Goal: Information Seeking & Learning: Learn about a topic

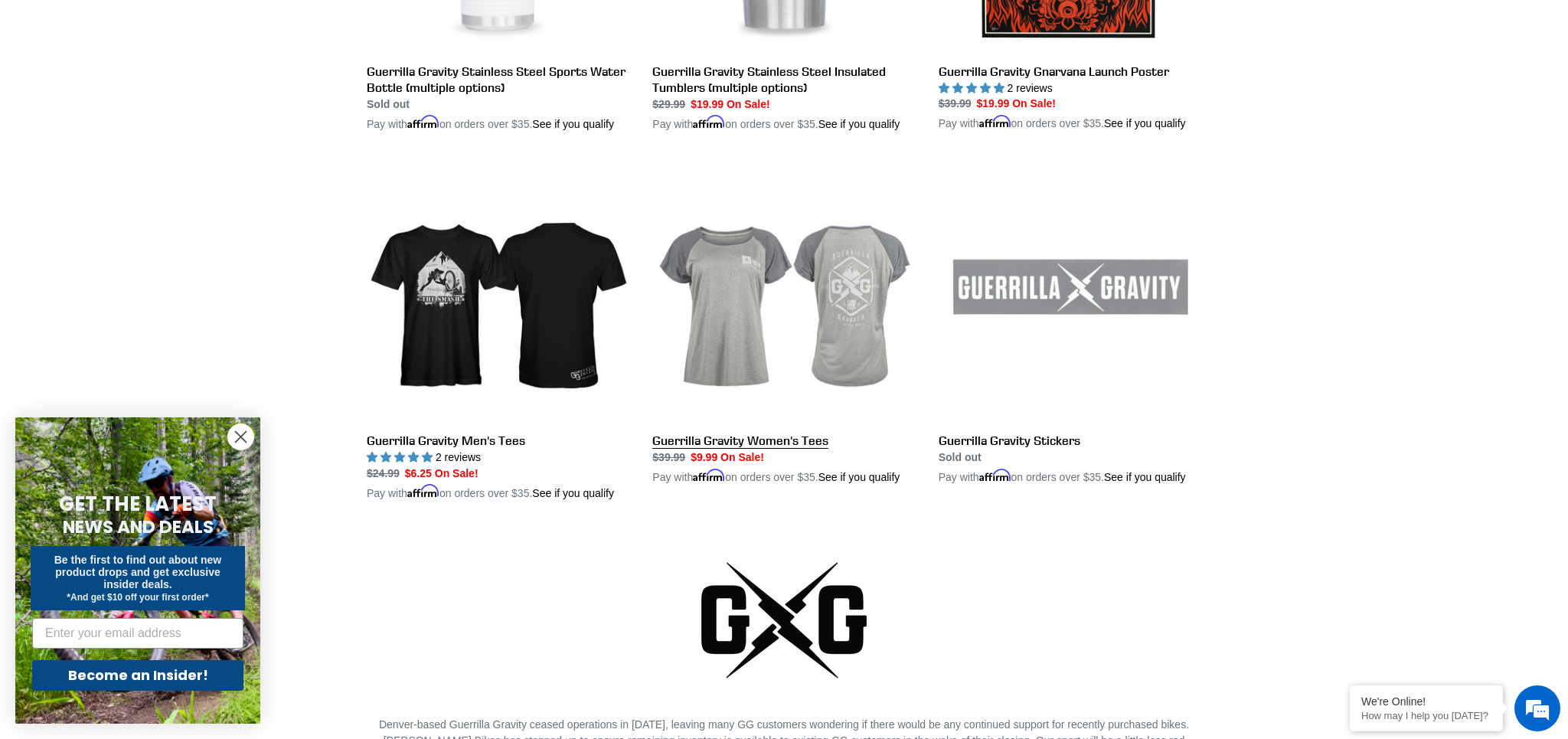
scroll to position [2955, 0]
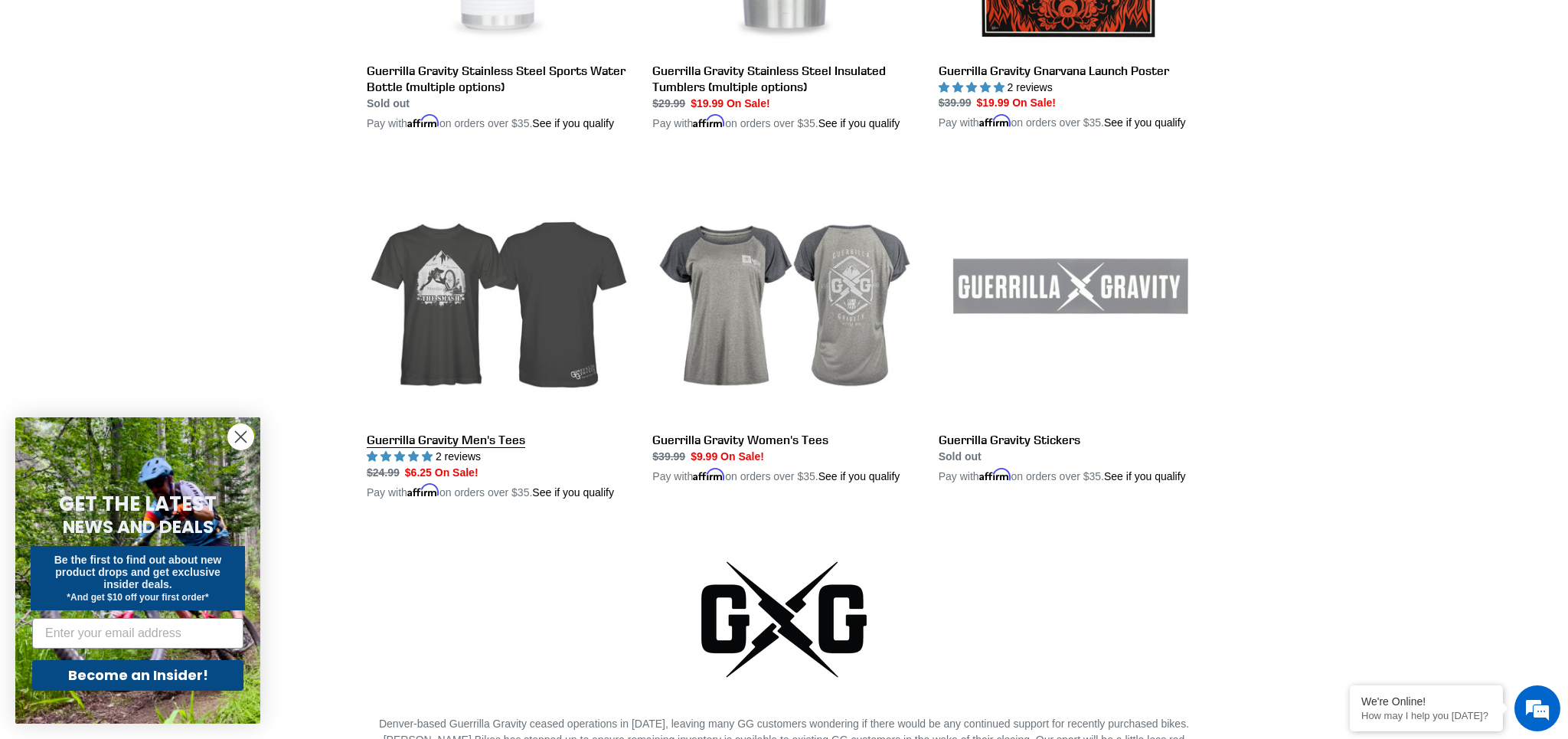
click at [503, 449] on link "Guerrilla Gravity Men's Tees" at bounding box center [498, 330] width 263 height 342
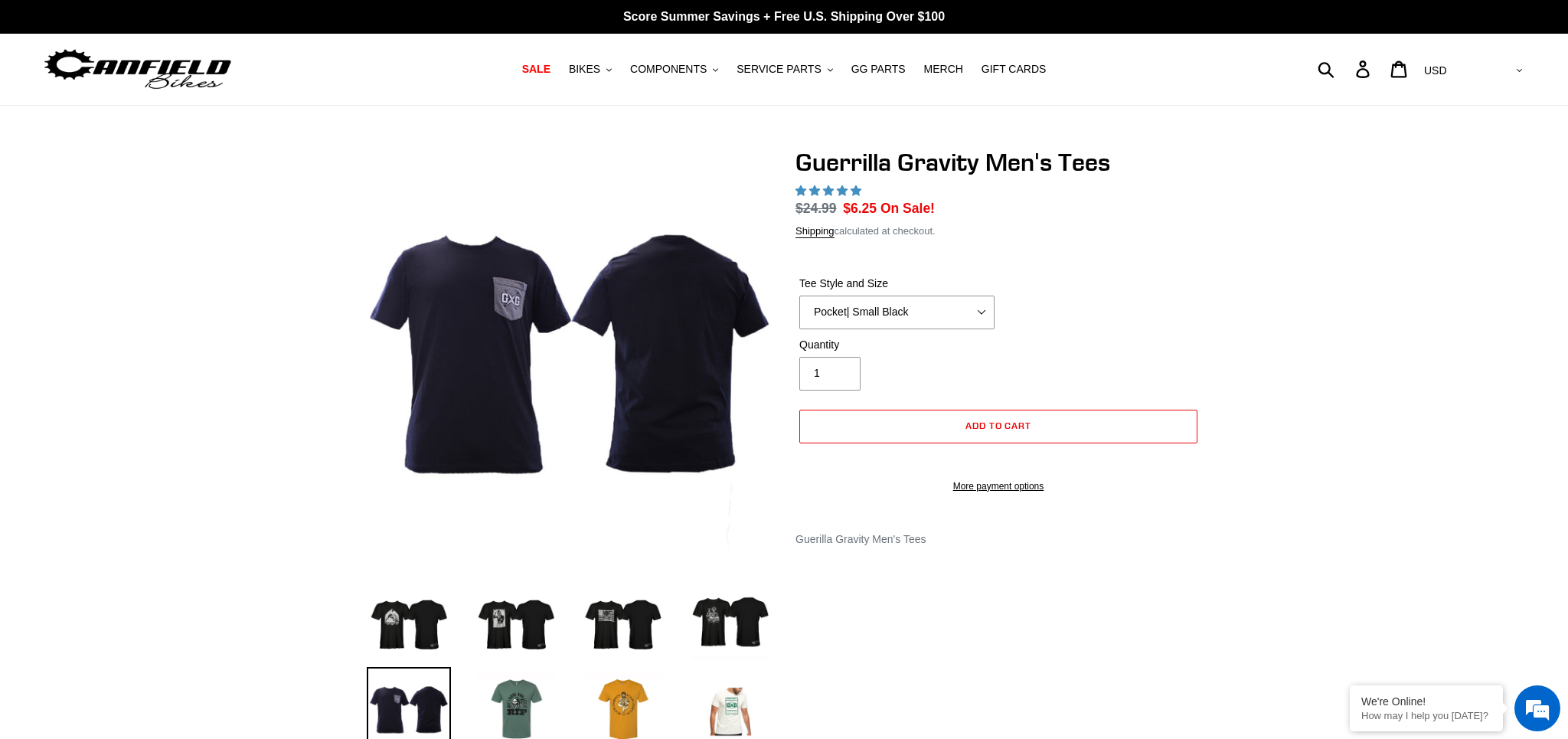
select select "highest-rating"
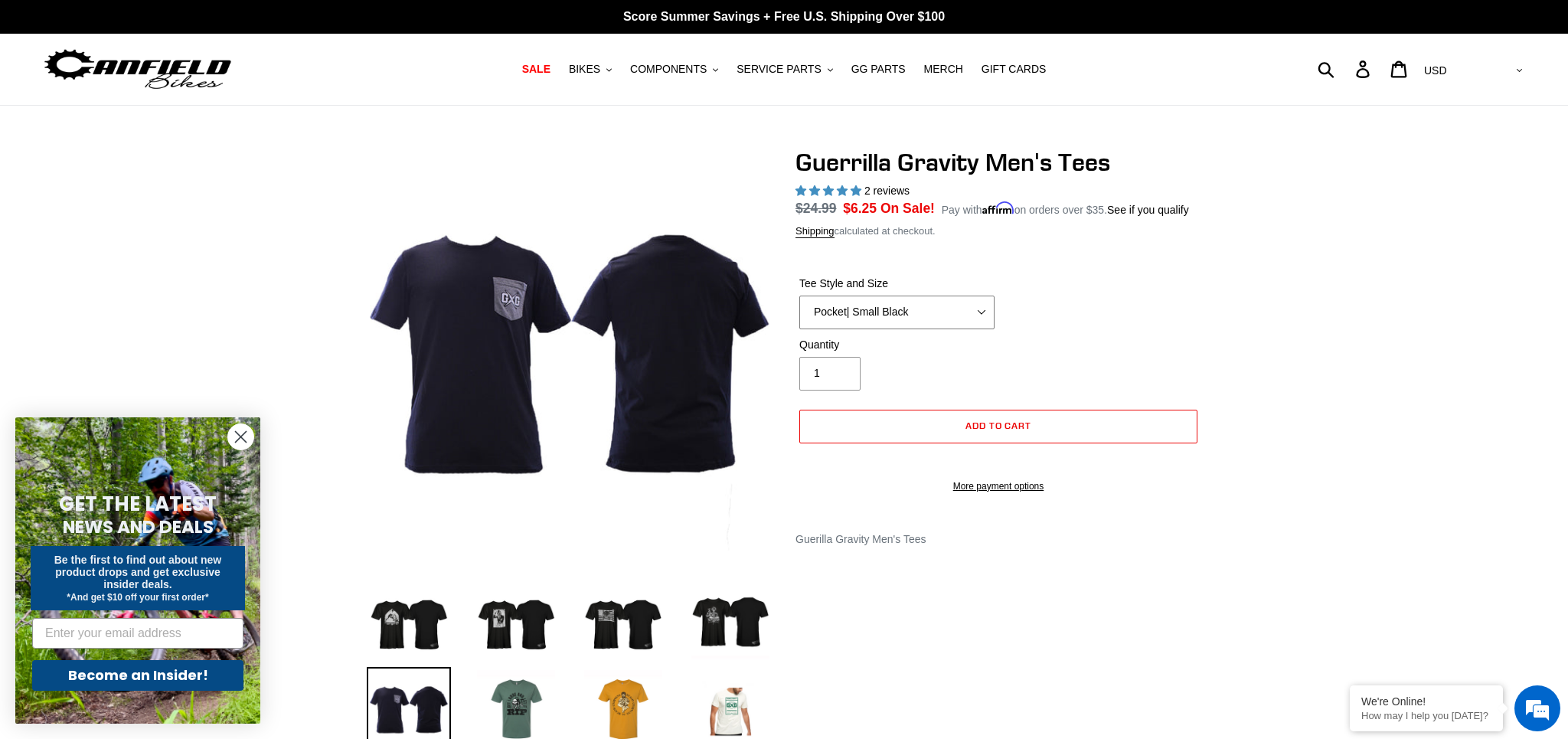
click at [983, 329] on select "Let It Rip | Small Green Let It Rip | Medium Green Megatrail | Small Black Mega…" at bounding box center [897, 313] width 195 height 34
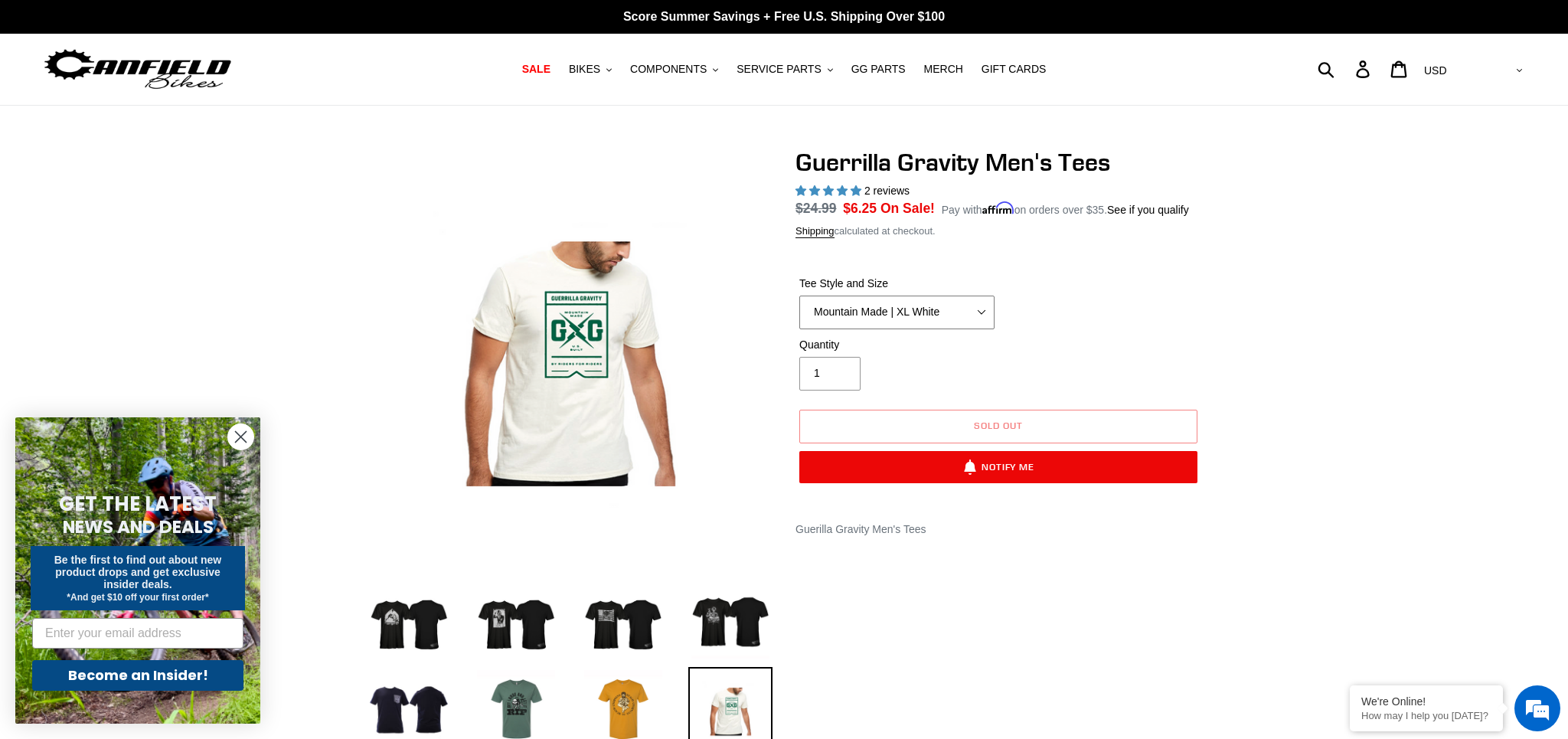
click at [984, 329] on select "Let It Rip | Small Green Let It Rip | Medium Green Megatrail | Small Black Mega…" at bounding box center [897, 313] width 195 height 34
select select "Shred Dogg | XXL Black"
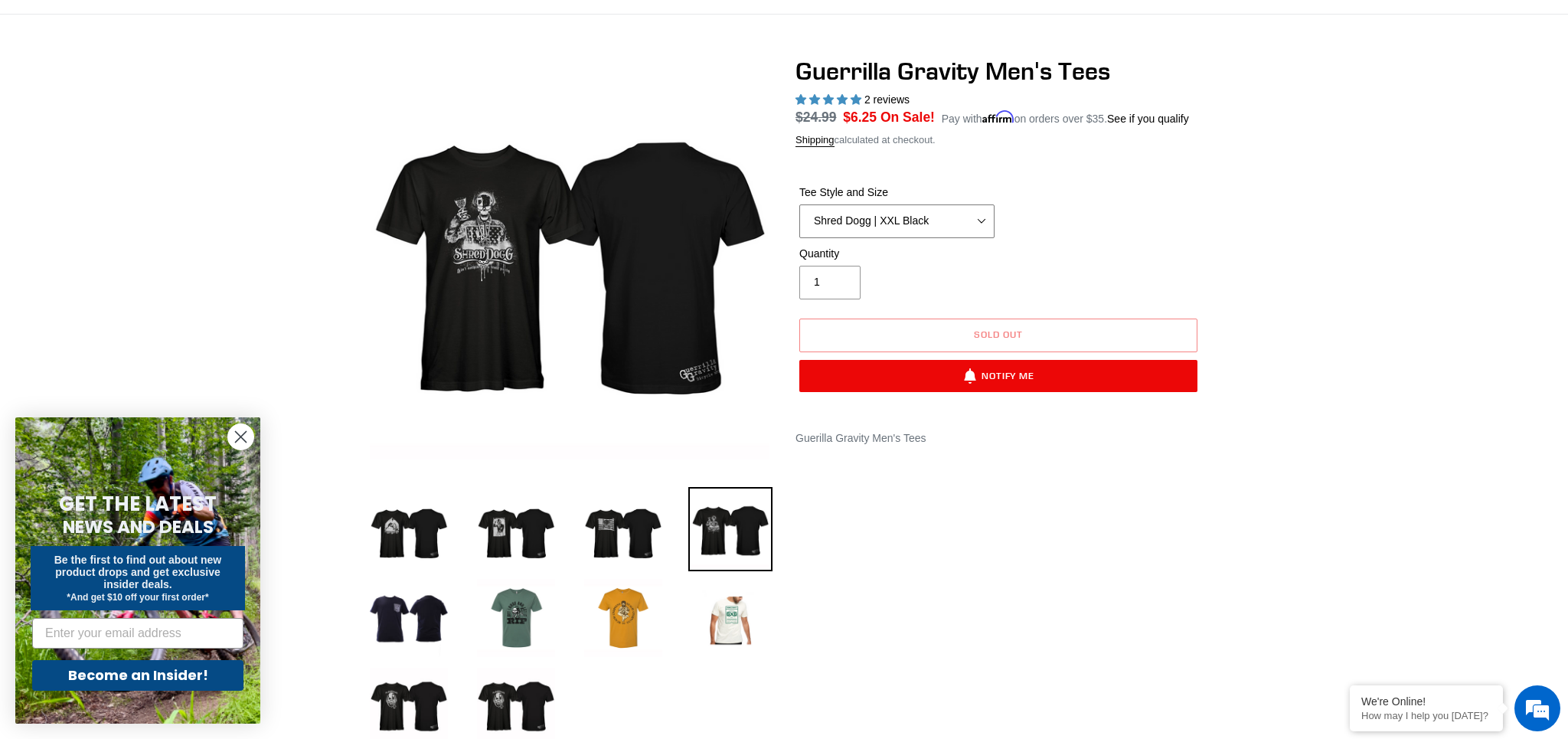
scroll to position [92, 0]
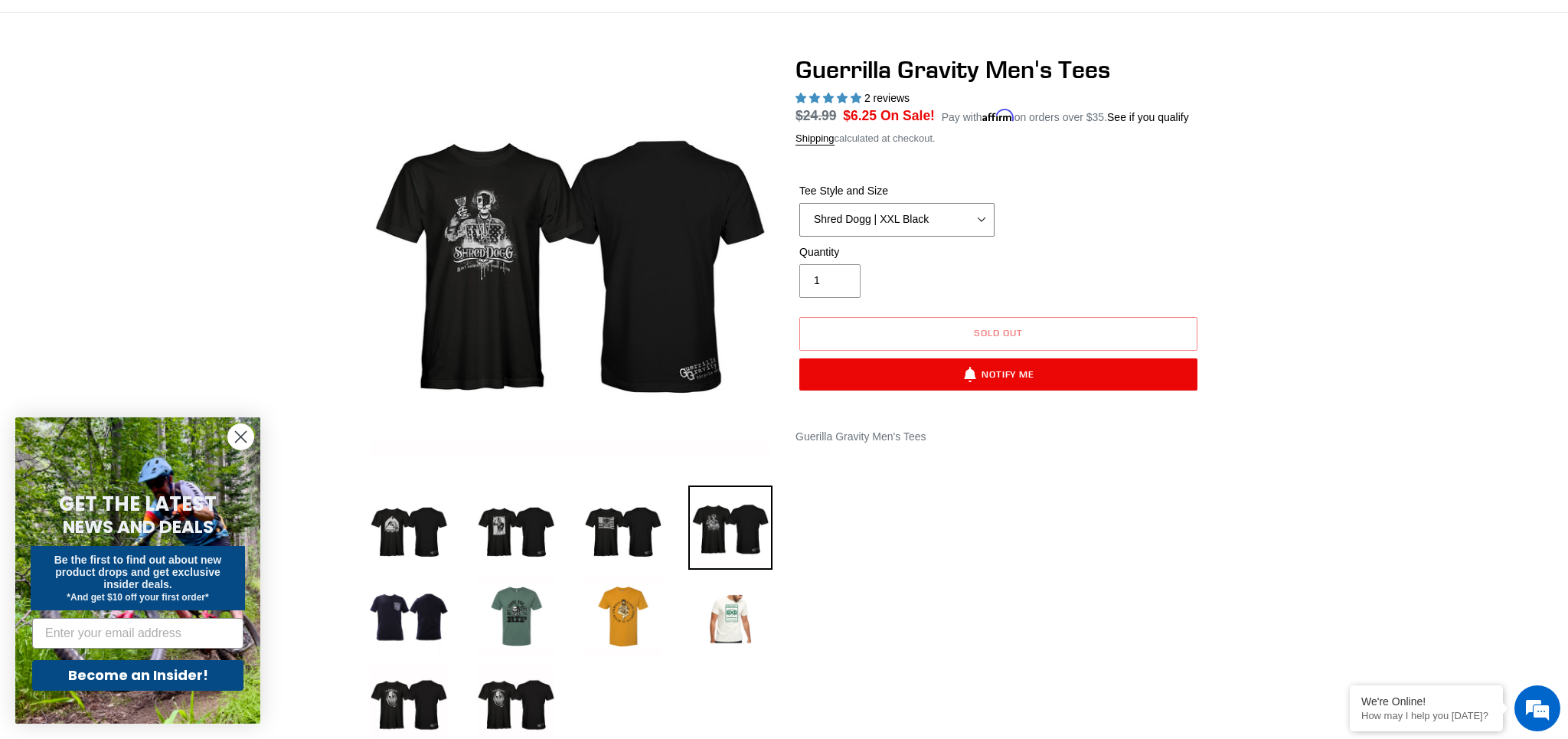
click at [983, 236] on select "Let It Rip | Small Green Let It Rip | Medium Green Megatrail | Small Black Mega…" at bounding box center [897, 220] width 195 height 34
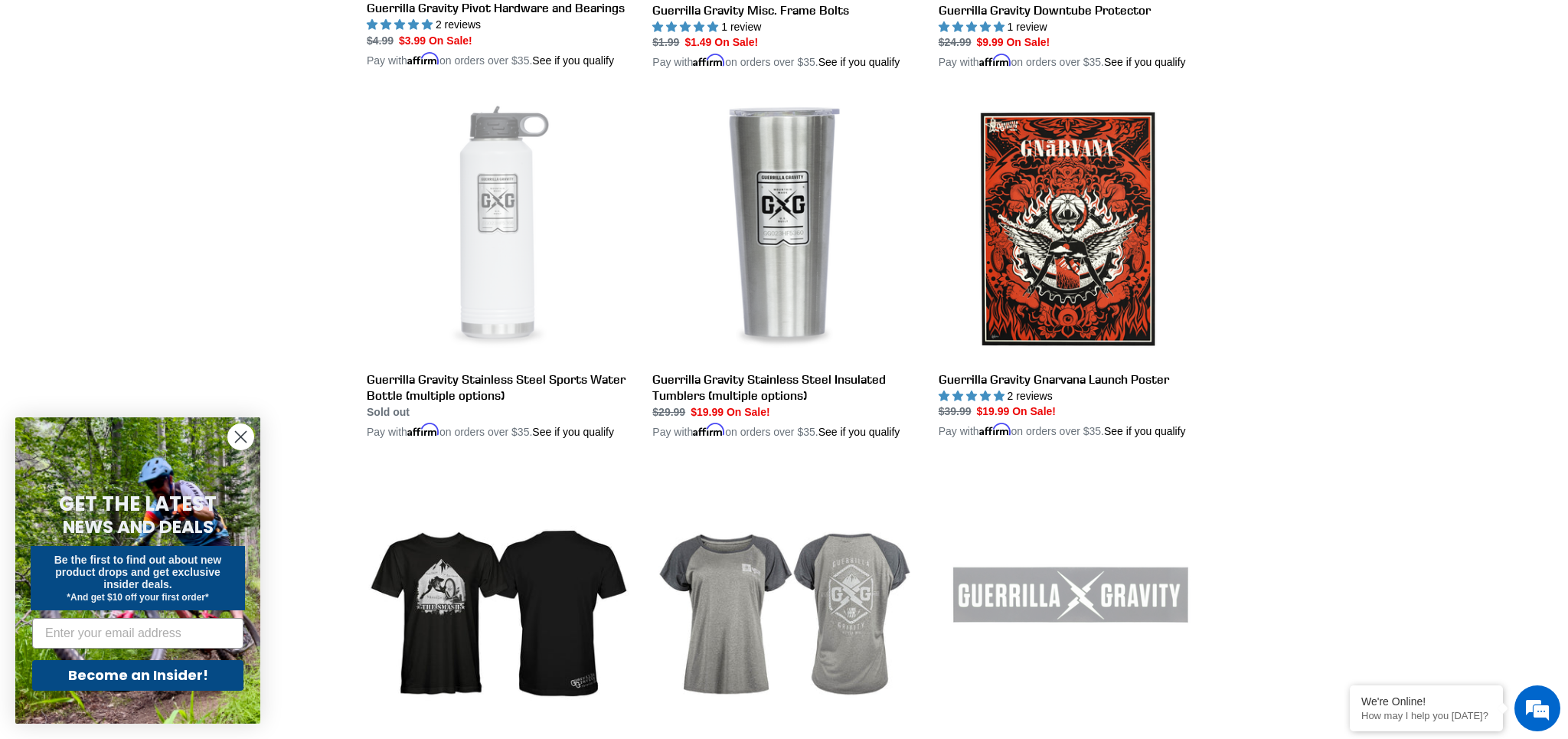
scroll to position [2561, 0]
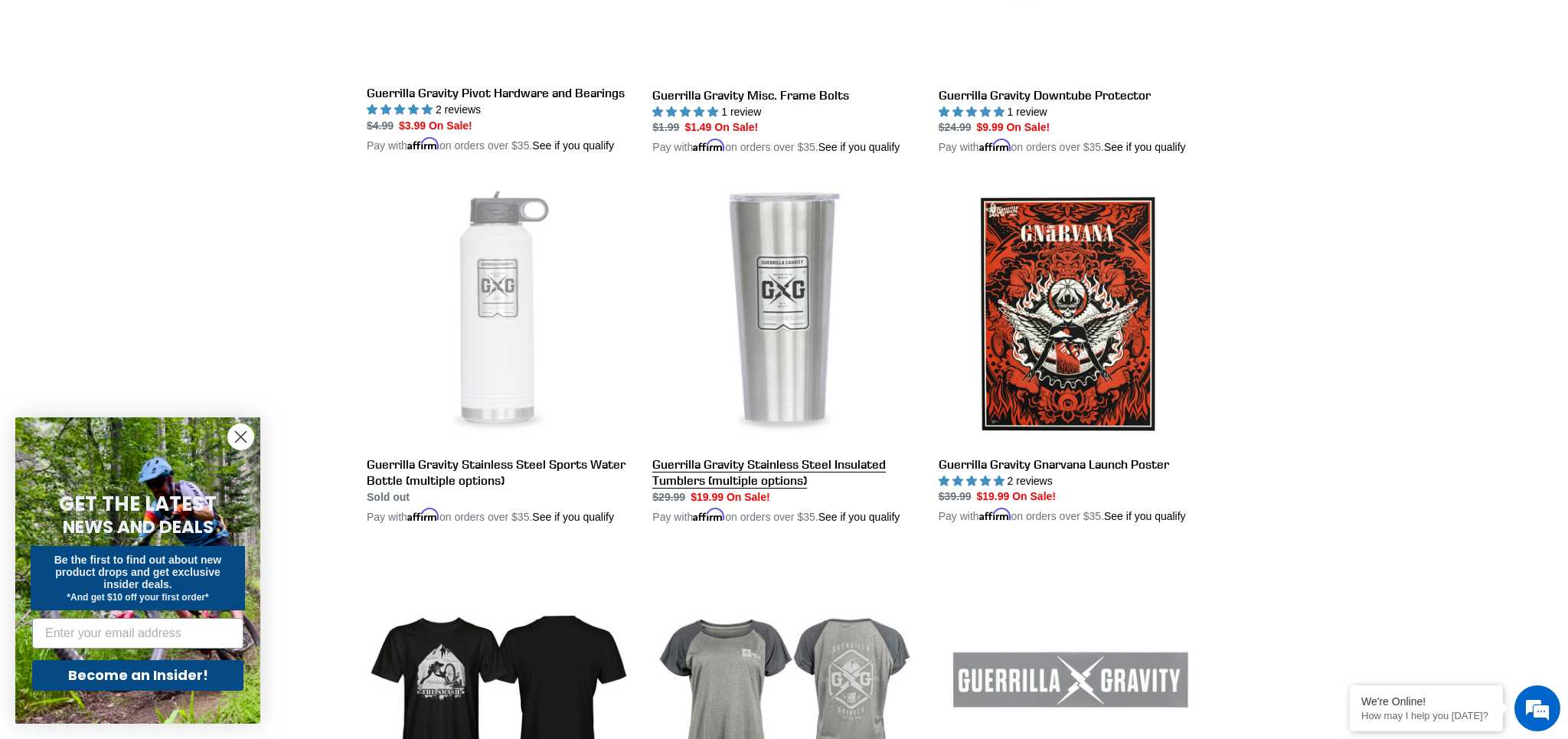
click at [791, 328] on link "Guerrilla Gravity Stainless Steel Insulated Tumblers (multiple options)" at bounding box center [784, 354] width 263 height 342
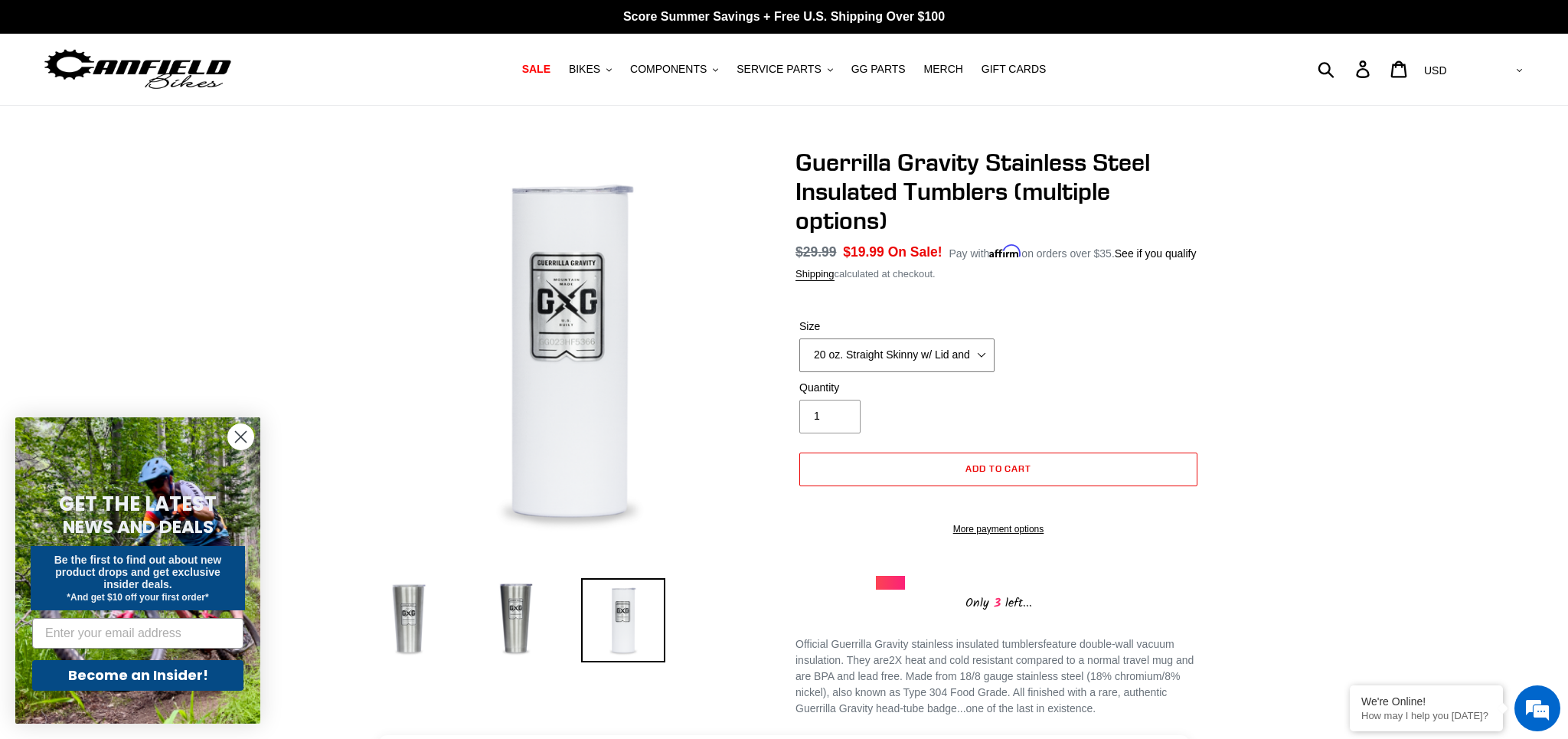
click at [983, 372] on select "20 oz. Straight Skinny w/ Lid and Straw - White 24 oz. Tapered Slim w/ Leak Res…" at bounding box center [897, 355] width 195 height 34
select select "32 oz. Tapered Slim w/ Leak Resistant Slide Lid - Raw"
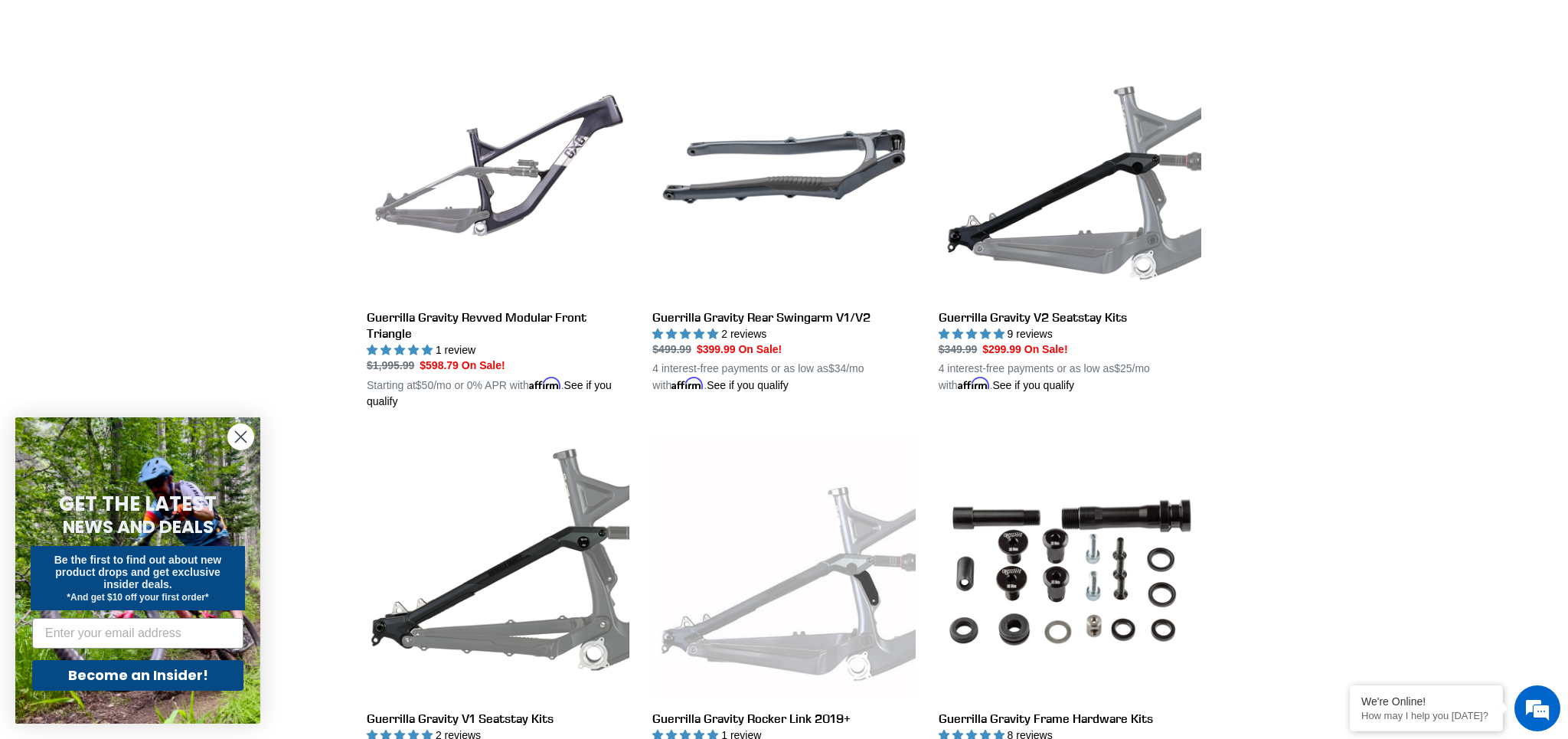
scroll to position [419, 0]
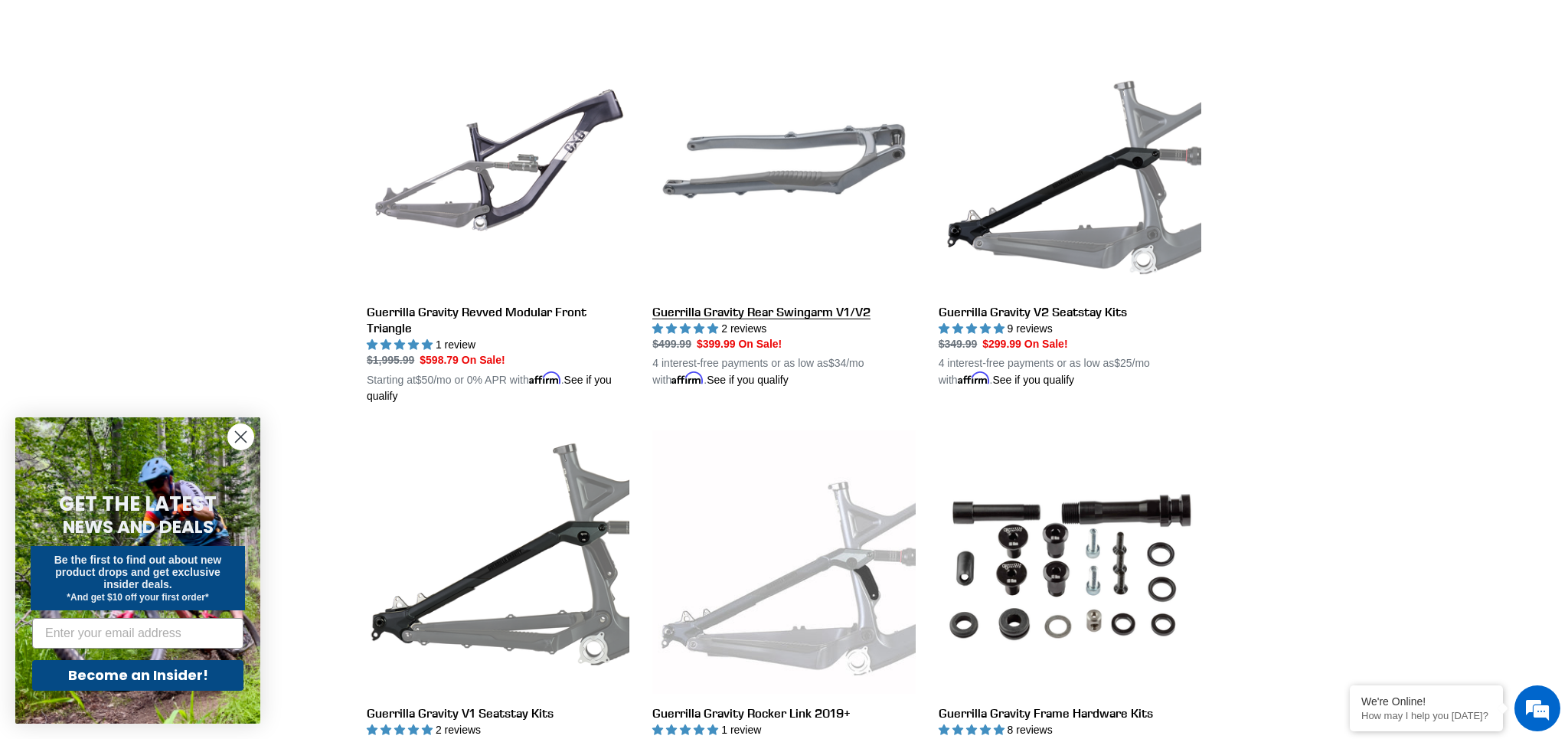
click at [784, 316] on link "Guerrilla Gravity Rear Swingarm V1/V2" at bounding box center [784, 209] width 263 height 359
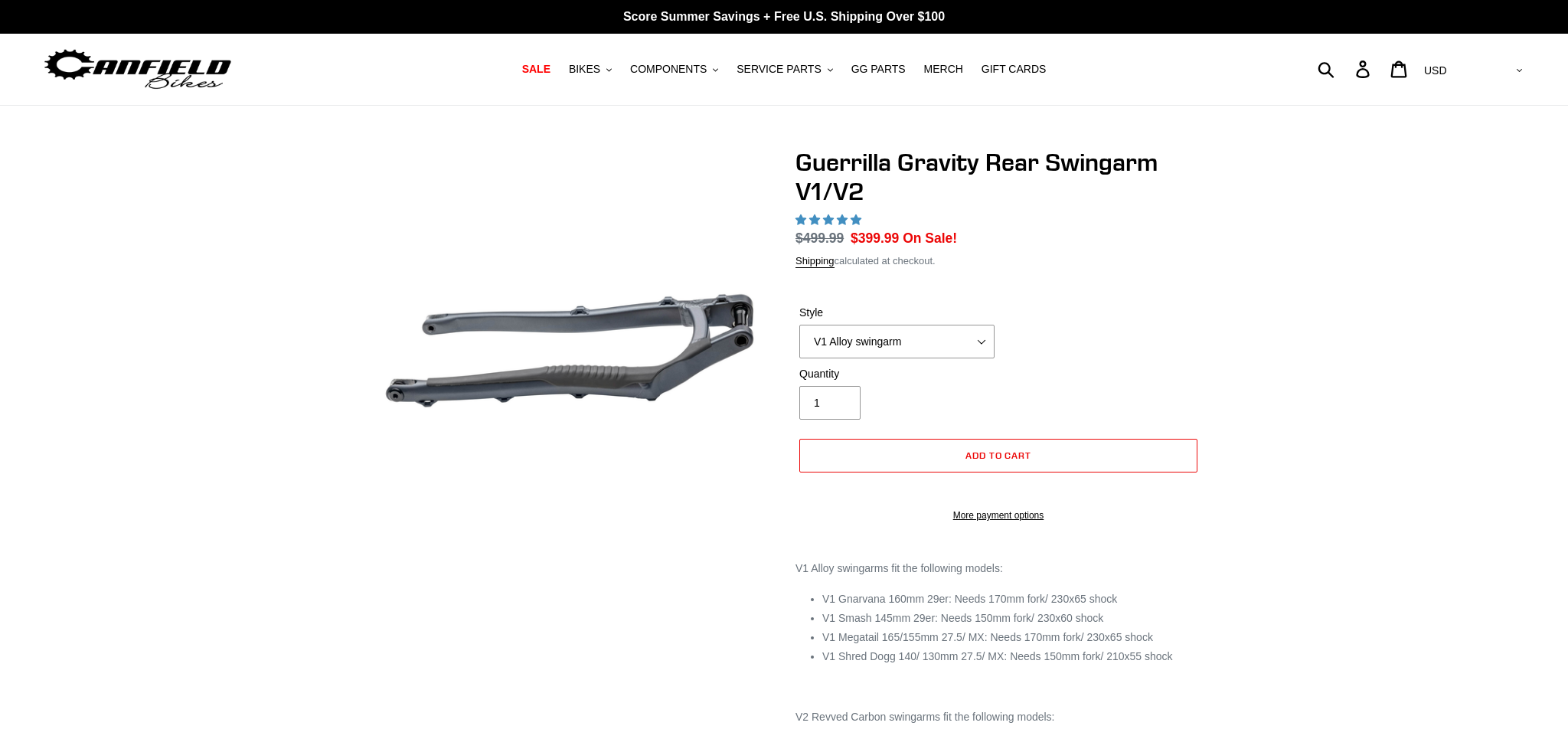
select select "highest-rating"
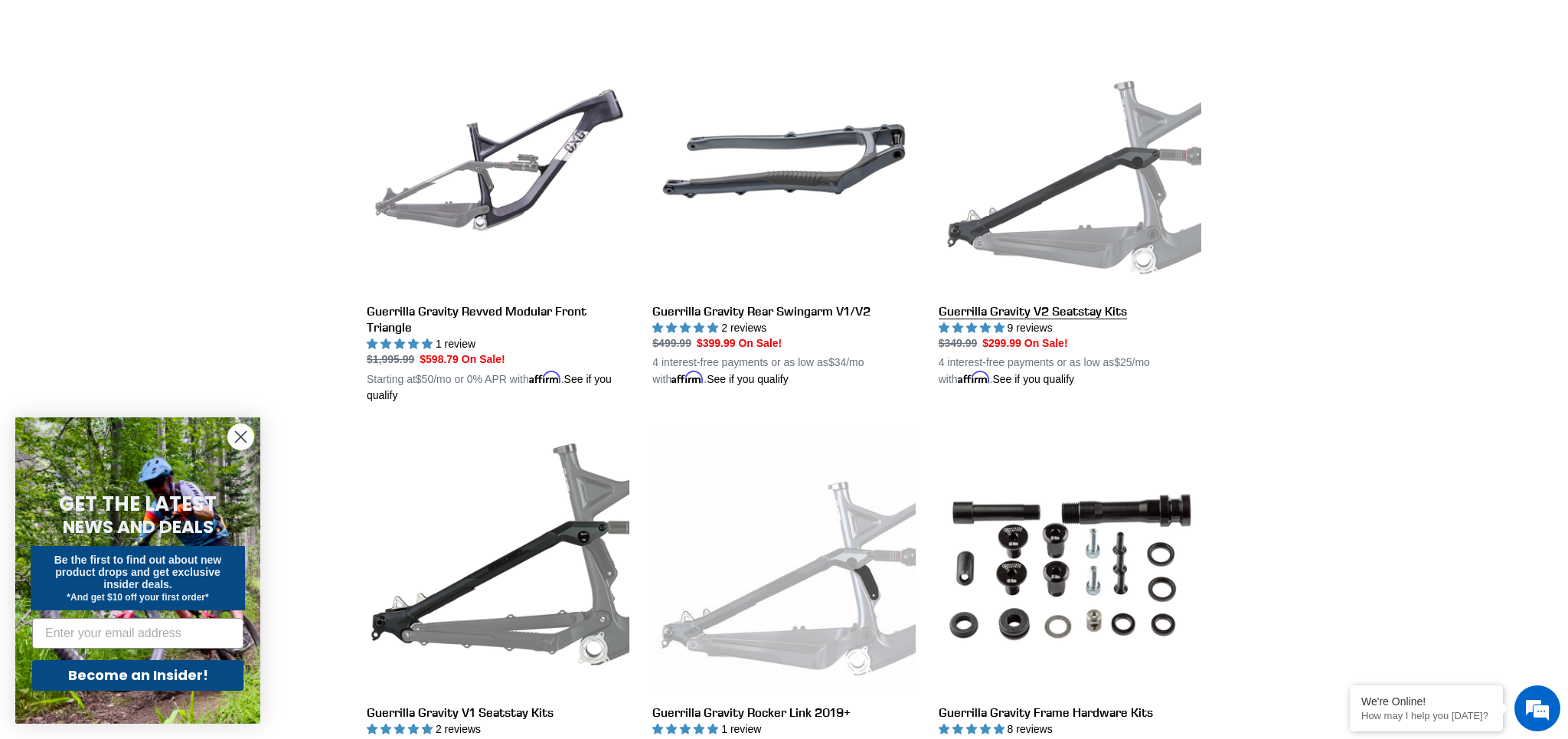
click at [1077, 307] on link "Guerrilla Gravity V2 Seatstay Kits" at bounding box center [1070, 209] width 263 height 359
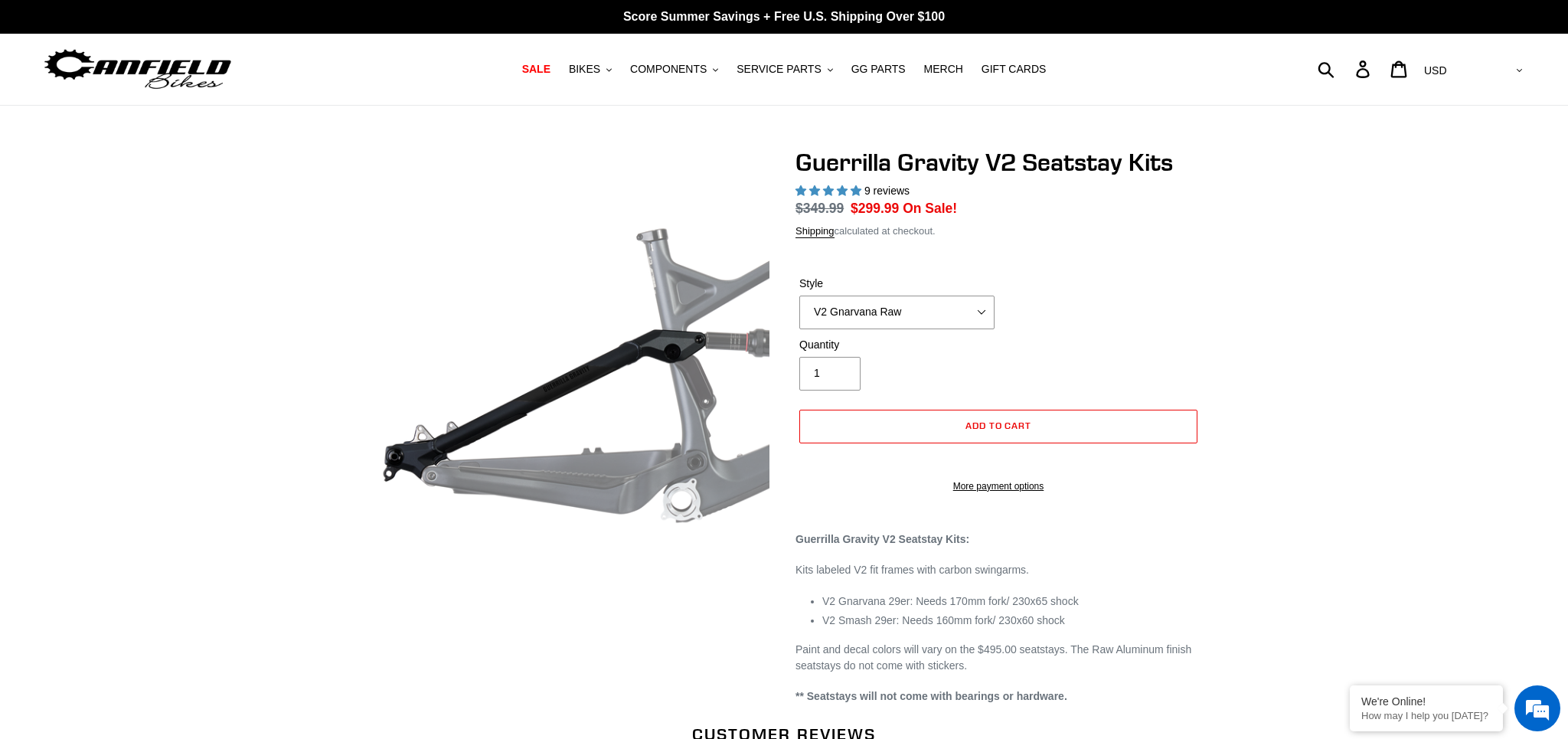
select select "highest-rating"
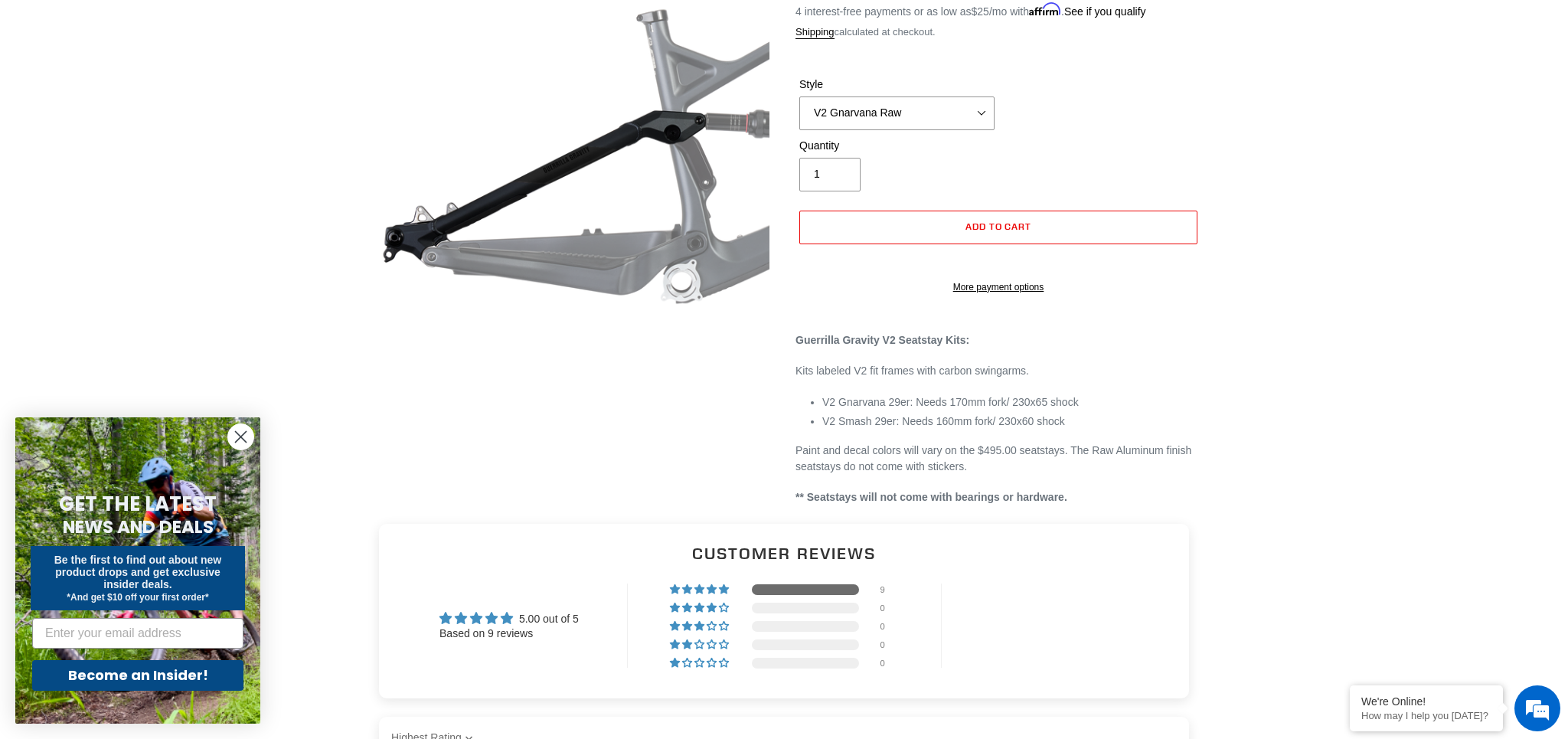
scroll to position [221, 0]
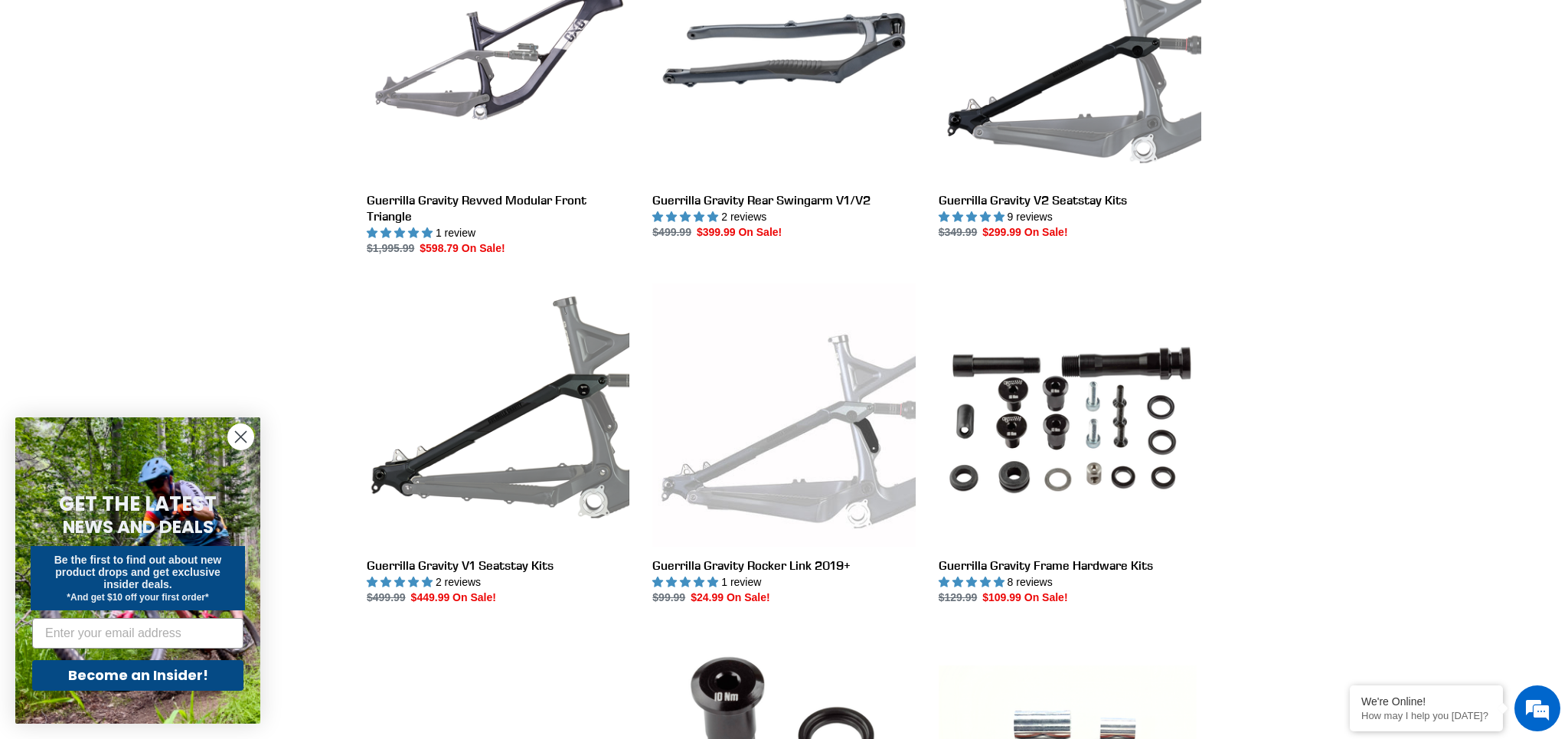
scroll to position [531, 0]
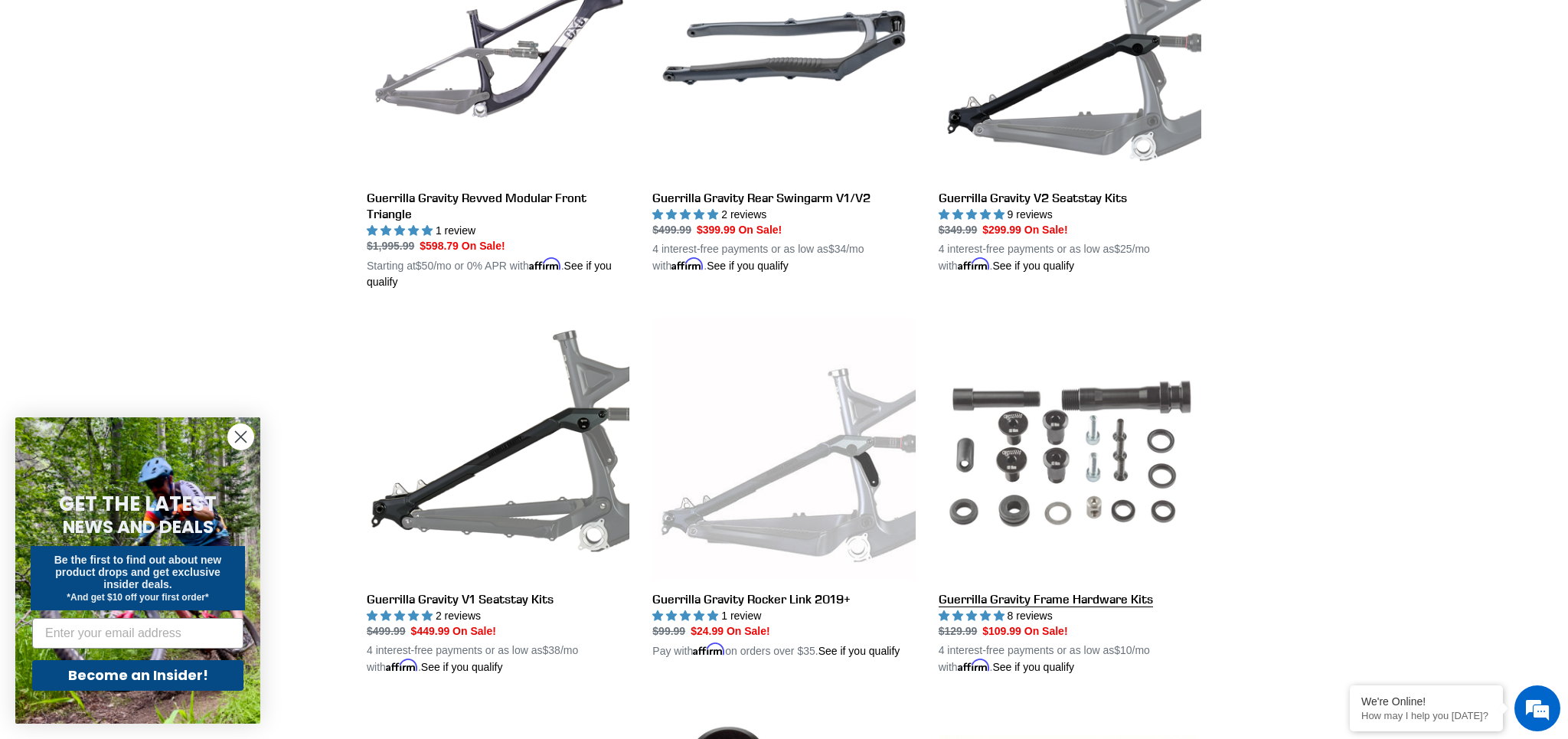
click at [1083, 599] on link "Guerrilla Gravity Frame Hardware Kits" at bounding box center [1070, 496] width 263 height 359
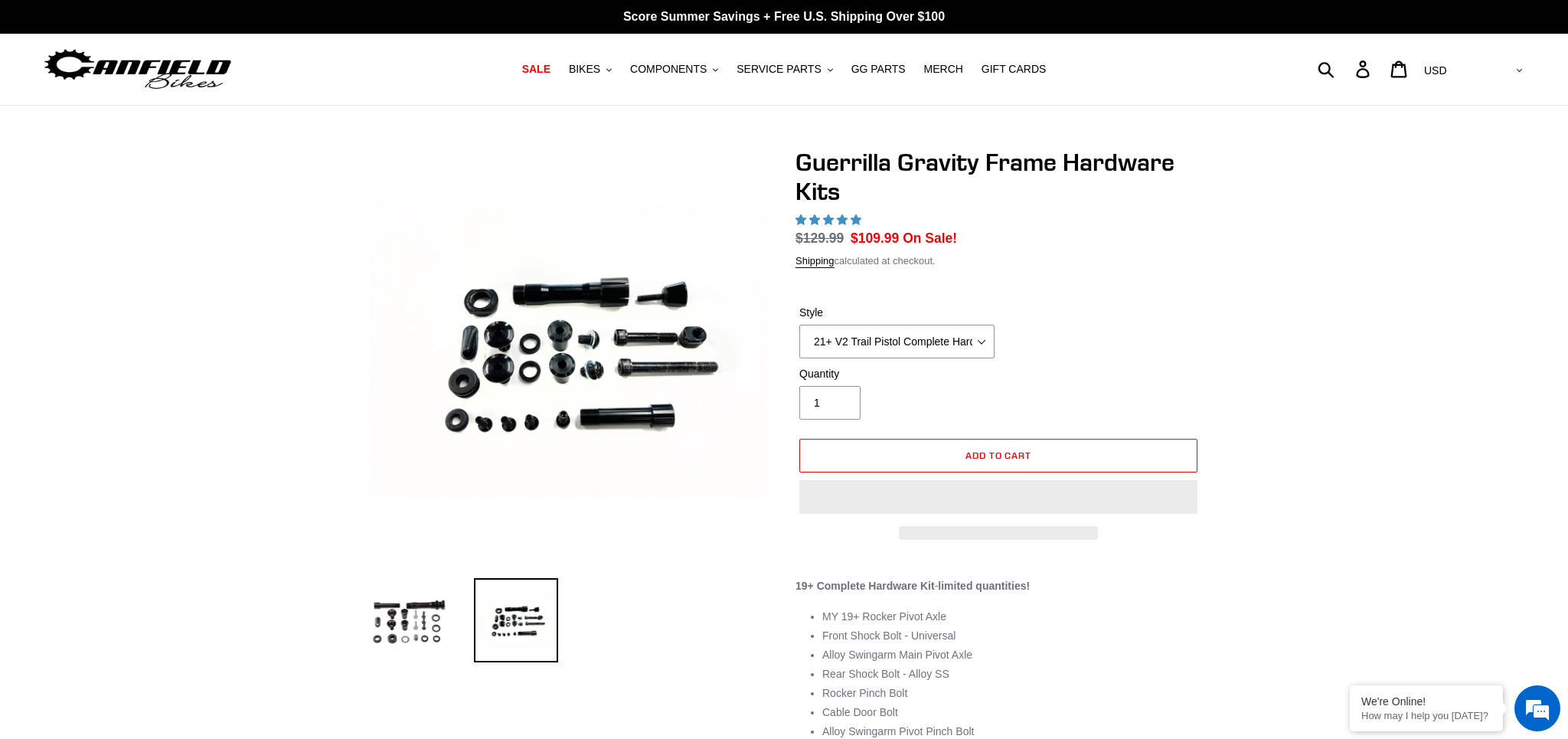
select select "highest-rating"
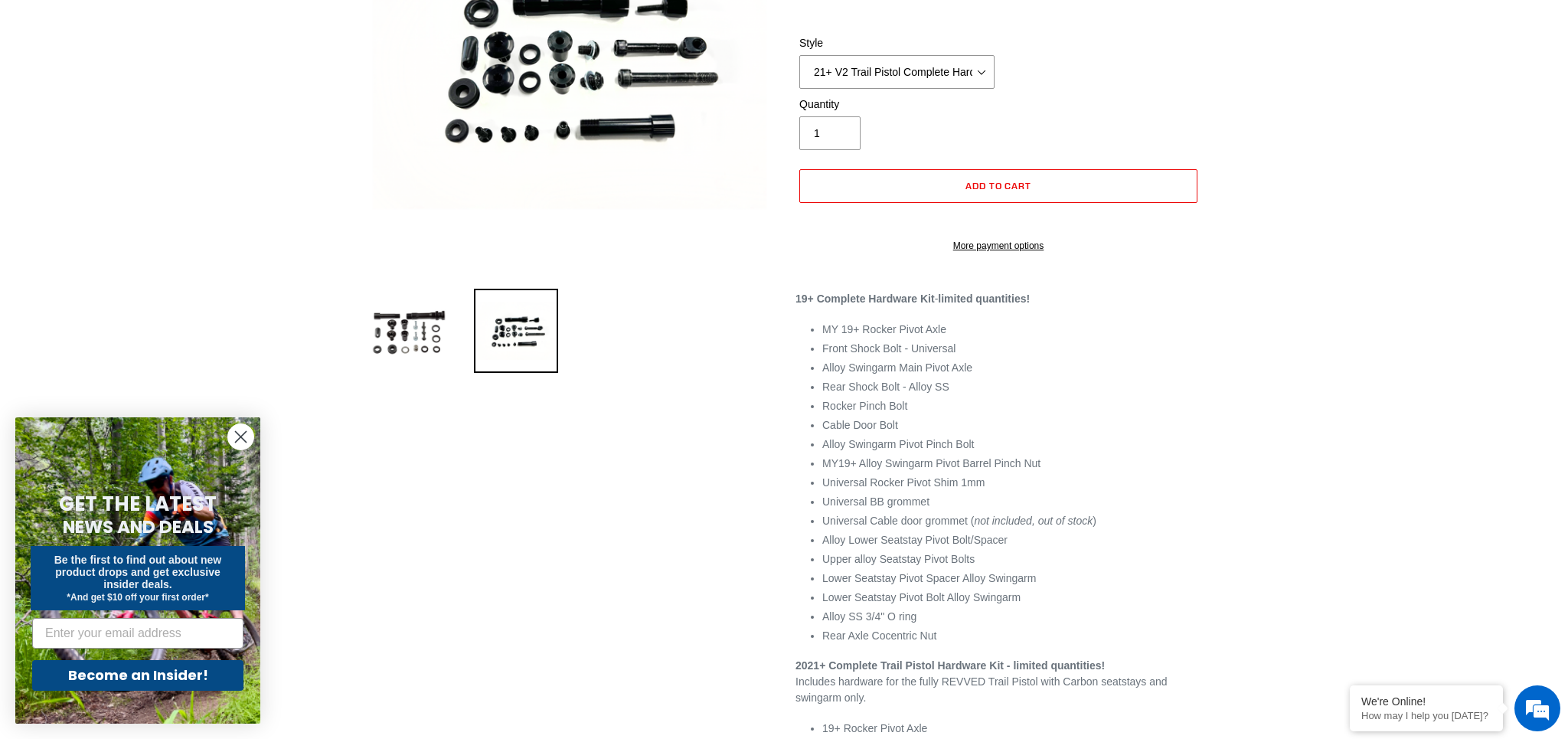
scroll to position [289, 0]
click at [983, 71] on select "19+ Hardware Kit 21+ V2 Trail Pistol Complete Hardware Kit" at bounding box center [897, 73] width 195 height 34
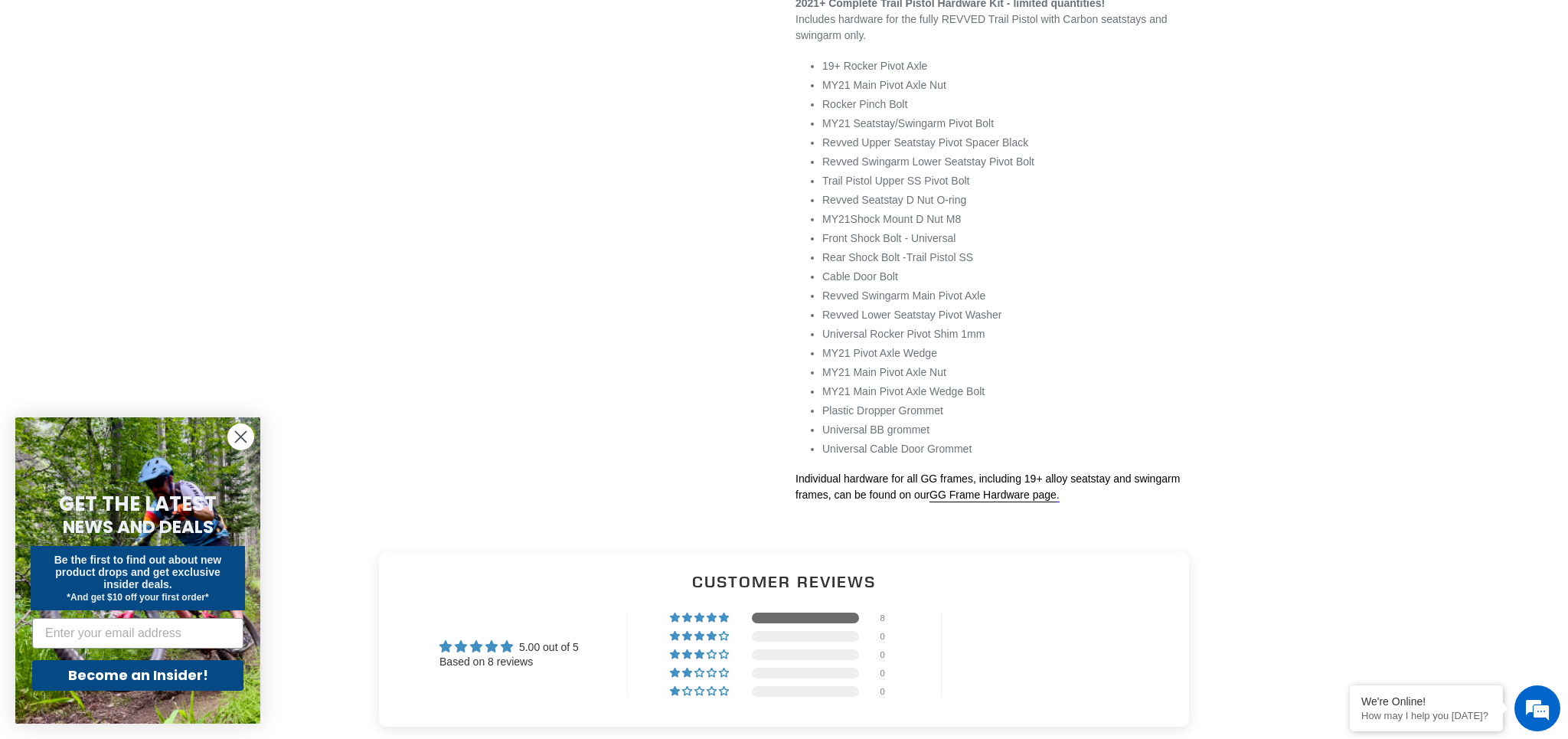
scroll to position [956, 0]
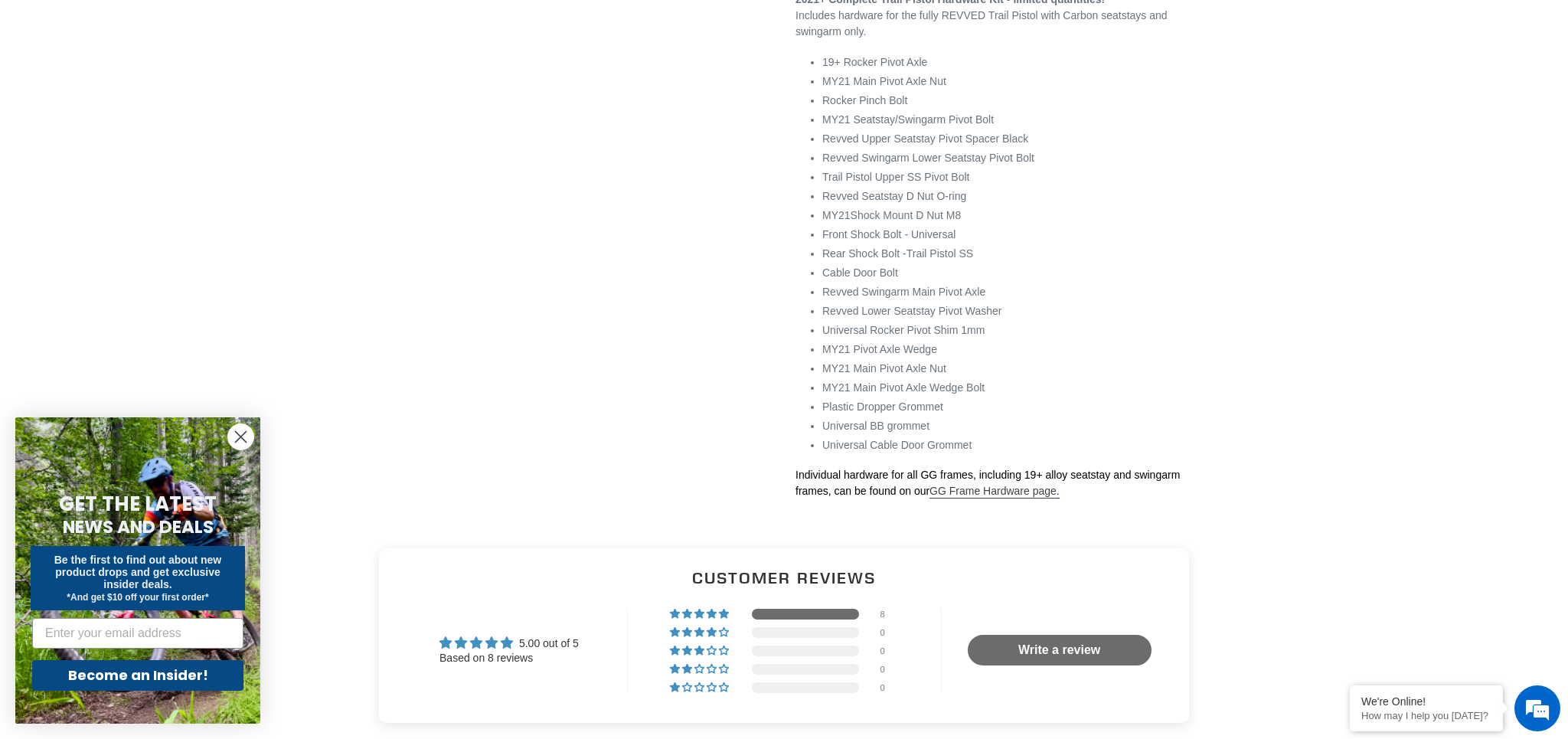
click at [1001, 499] on link "GG Frame Hardware page" at bounding box center [993, 492] width 127 height 14
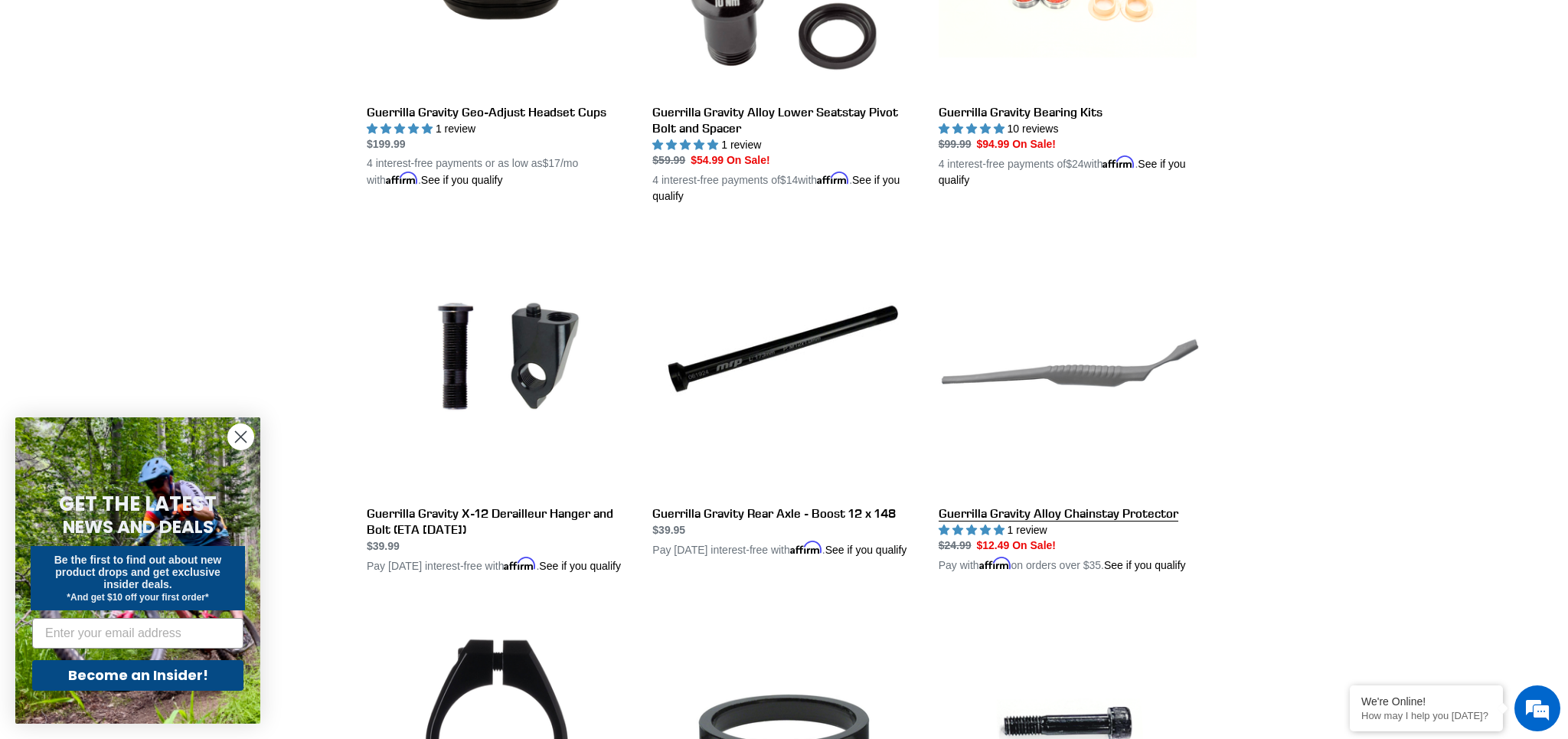
scroll to position [1407, 0]
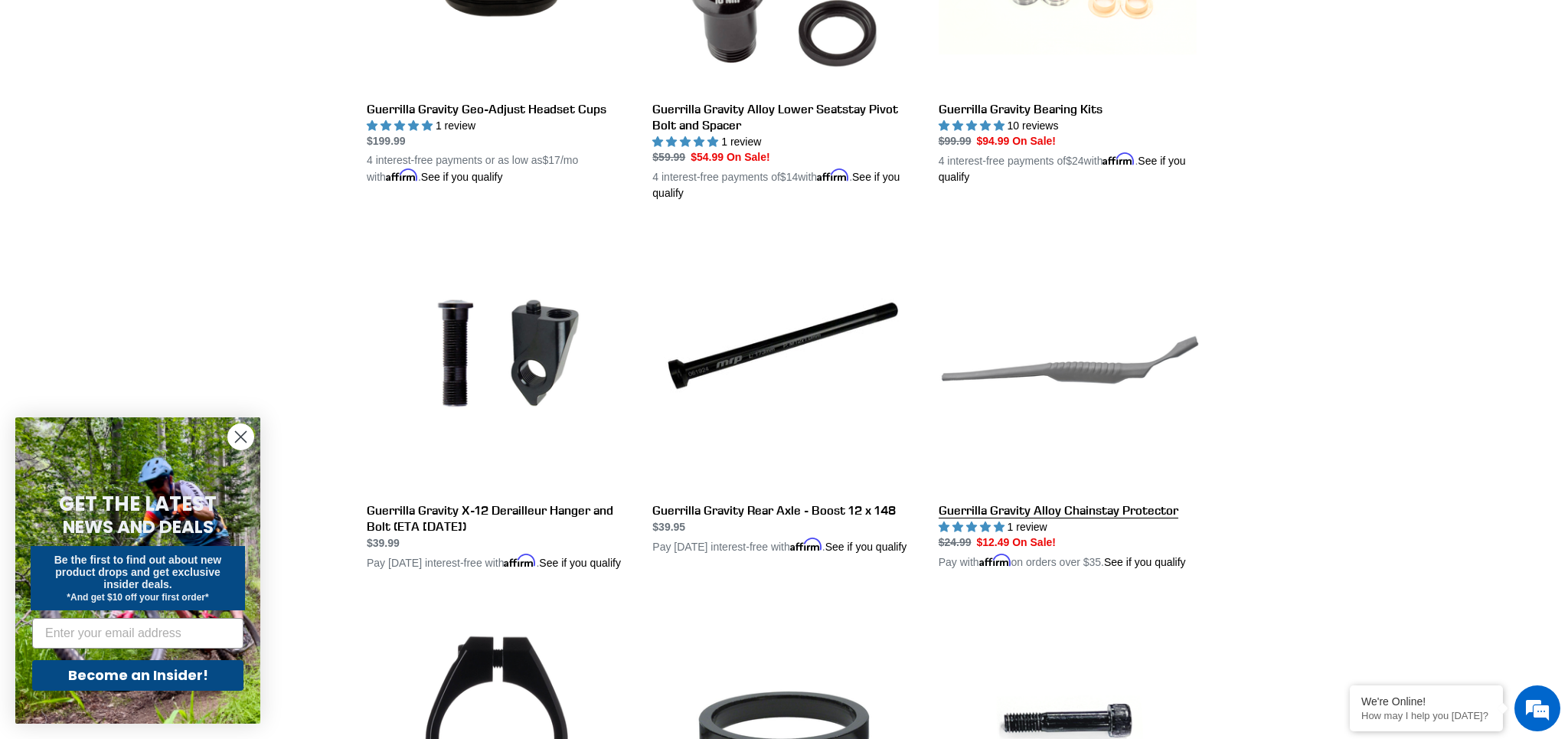
click at [1077, 509] on link "Guerrilla Gravity Alloy Chainstay Protector" at bounding box center [1070, 399] width 263 height 342
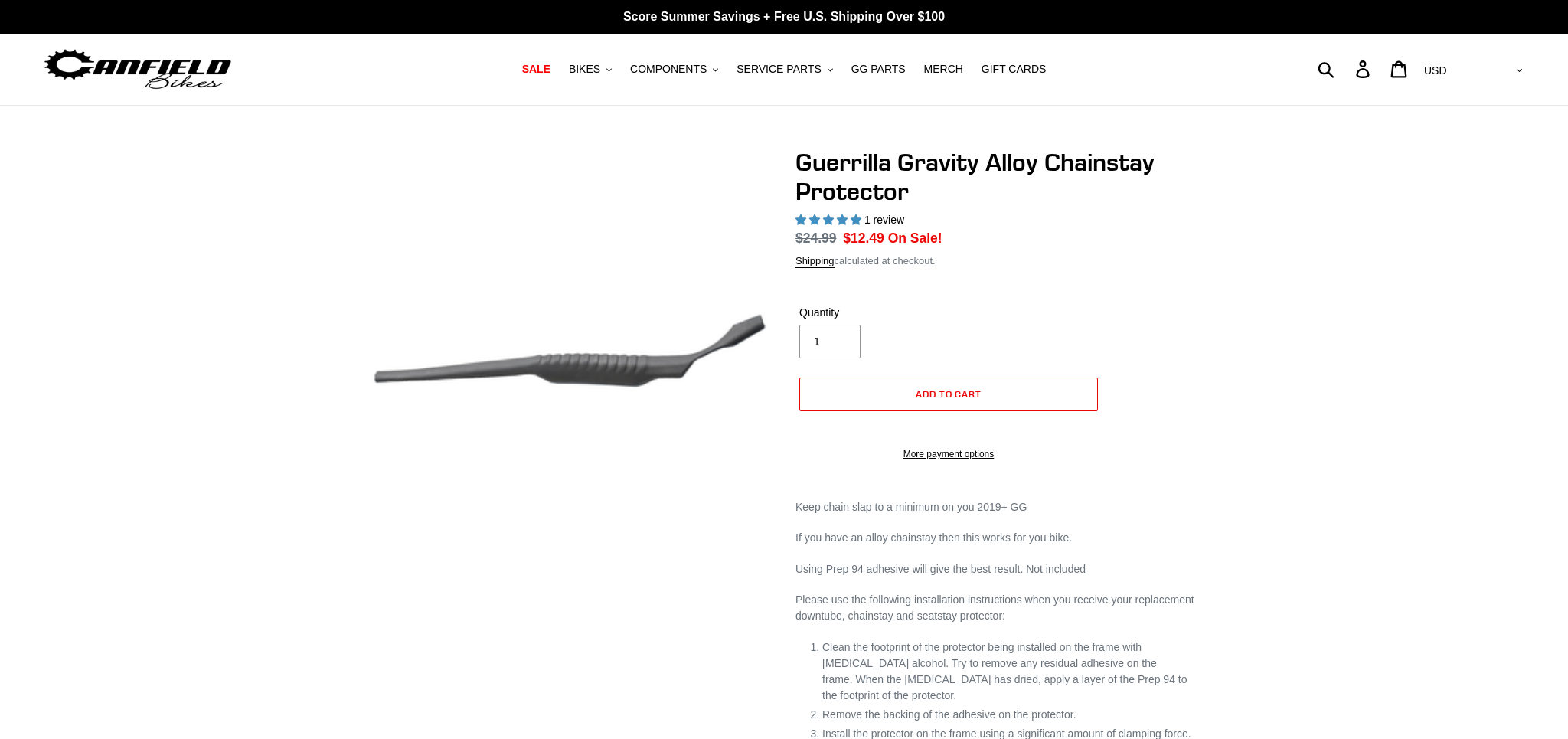
select select "highest-rating"
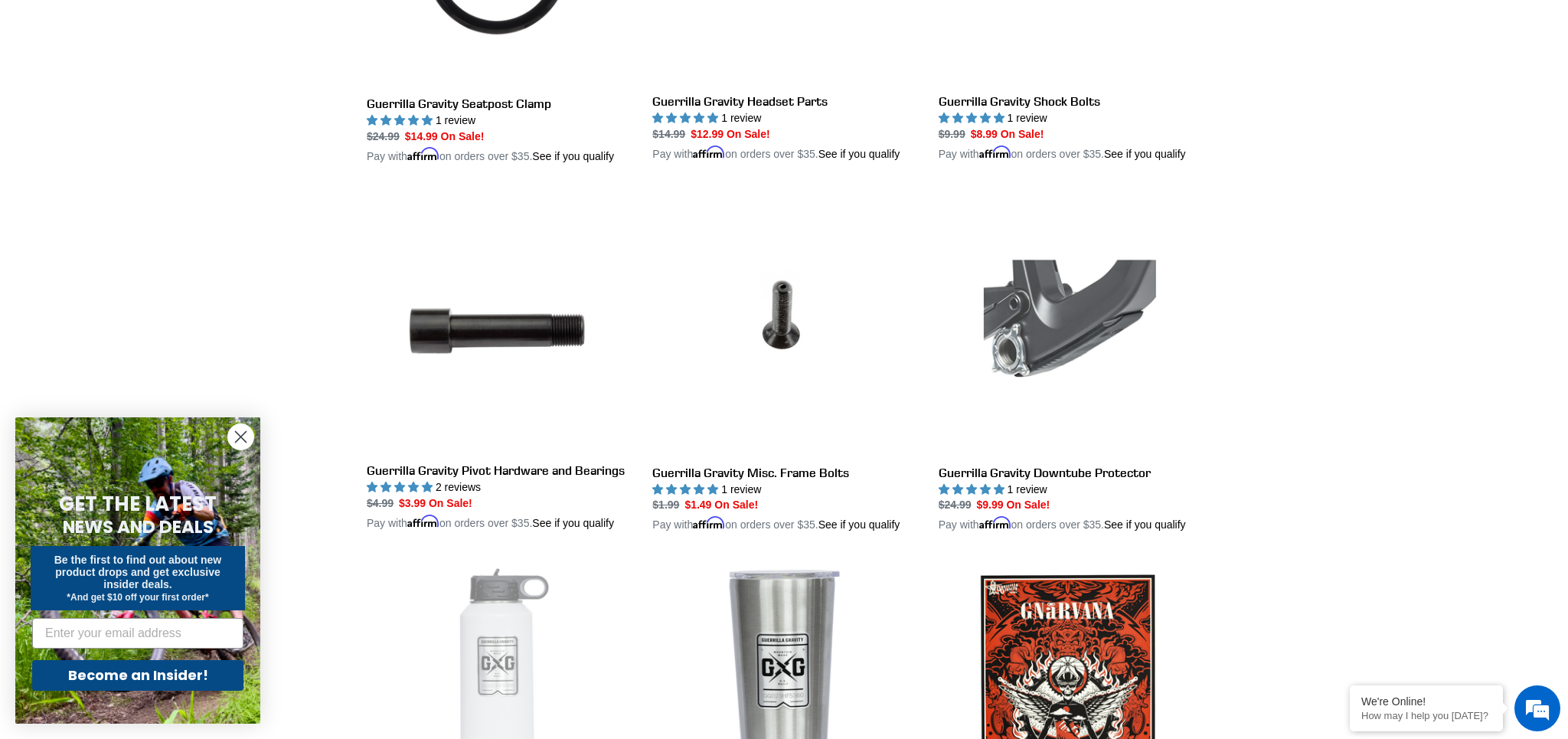
scroll to position [2185, 0]
click at [1062, 484] on link "Guerrilla Gravity Downtube Protector" at bounding box center [1070, 362] width 263 height 342
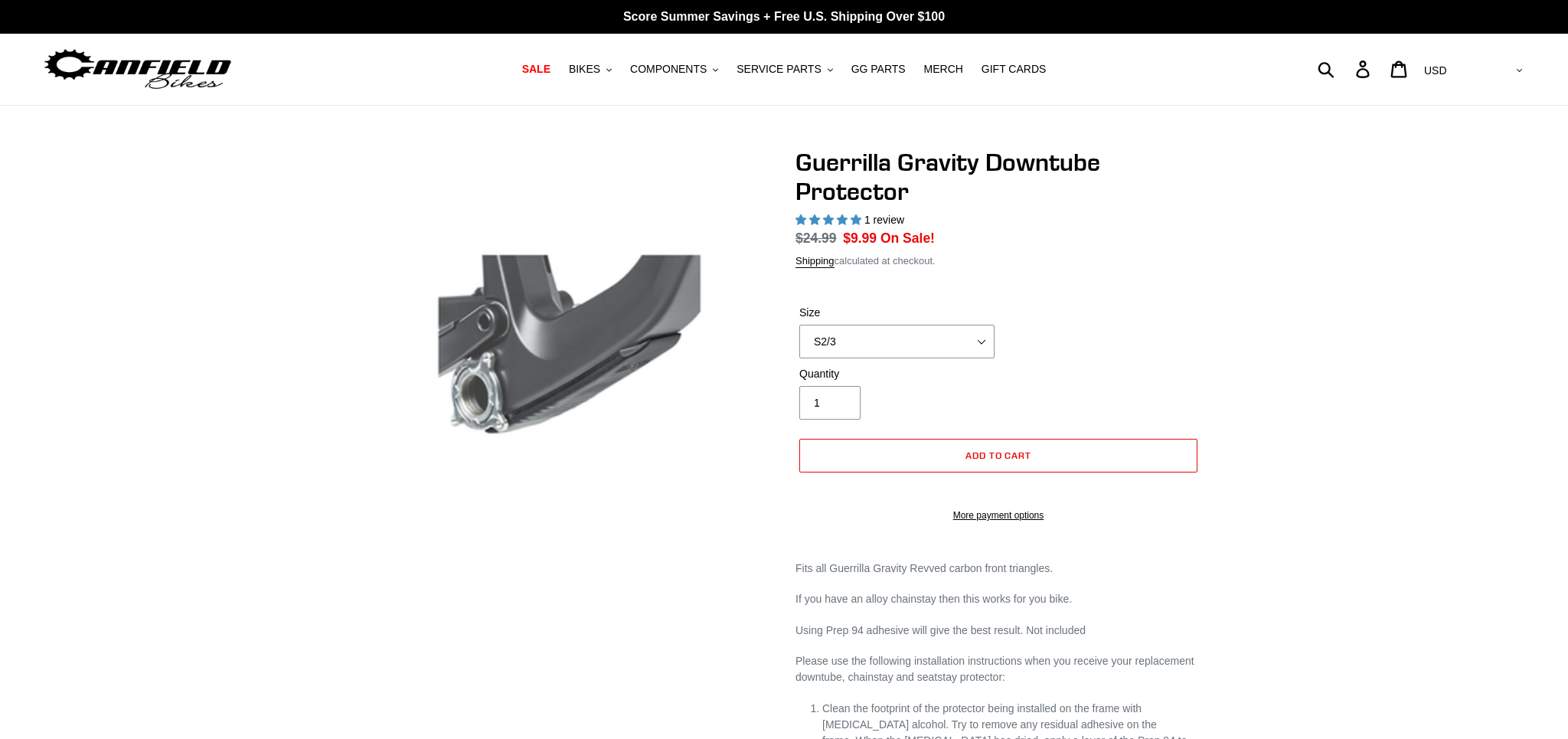
select select "highest-rating"
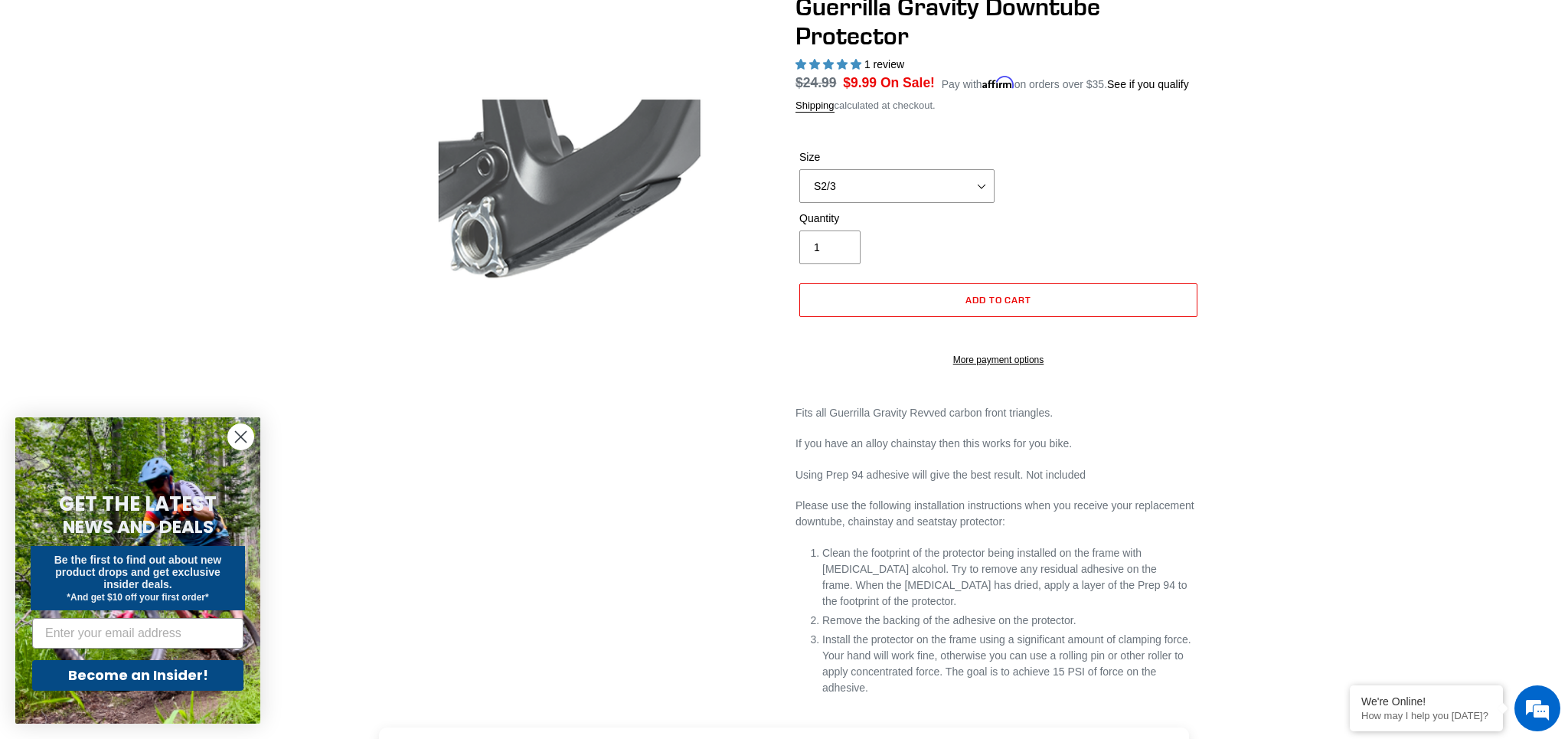
scroll to position [155, 0]
click at [985, 204] on select "S2/3 S4" at bounding box center [897, 187] width 195 height 34
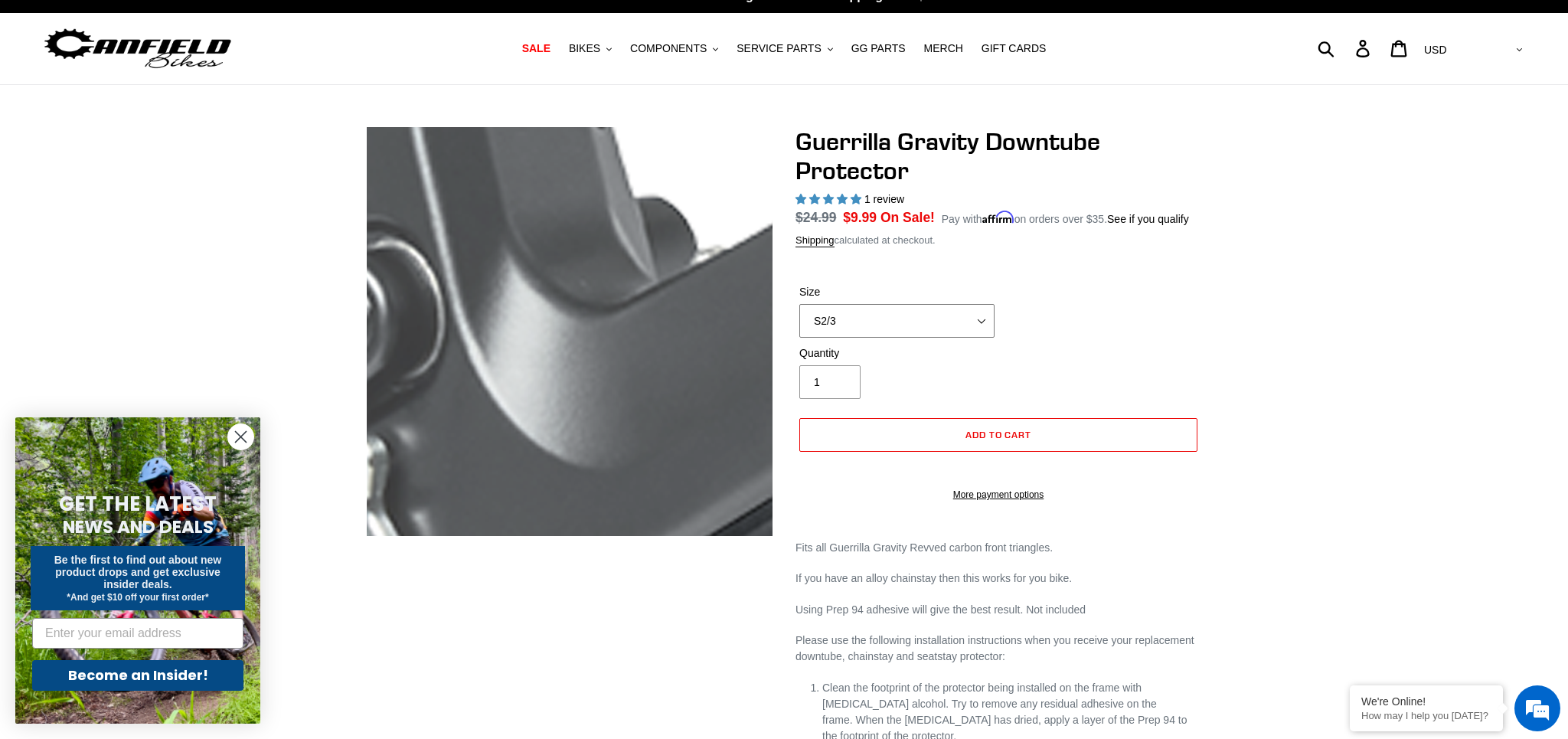
scroll to position [20, 0]
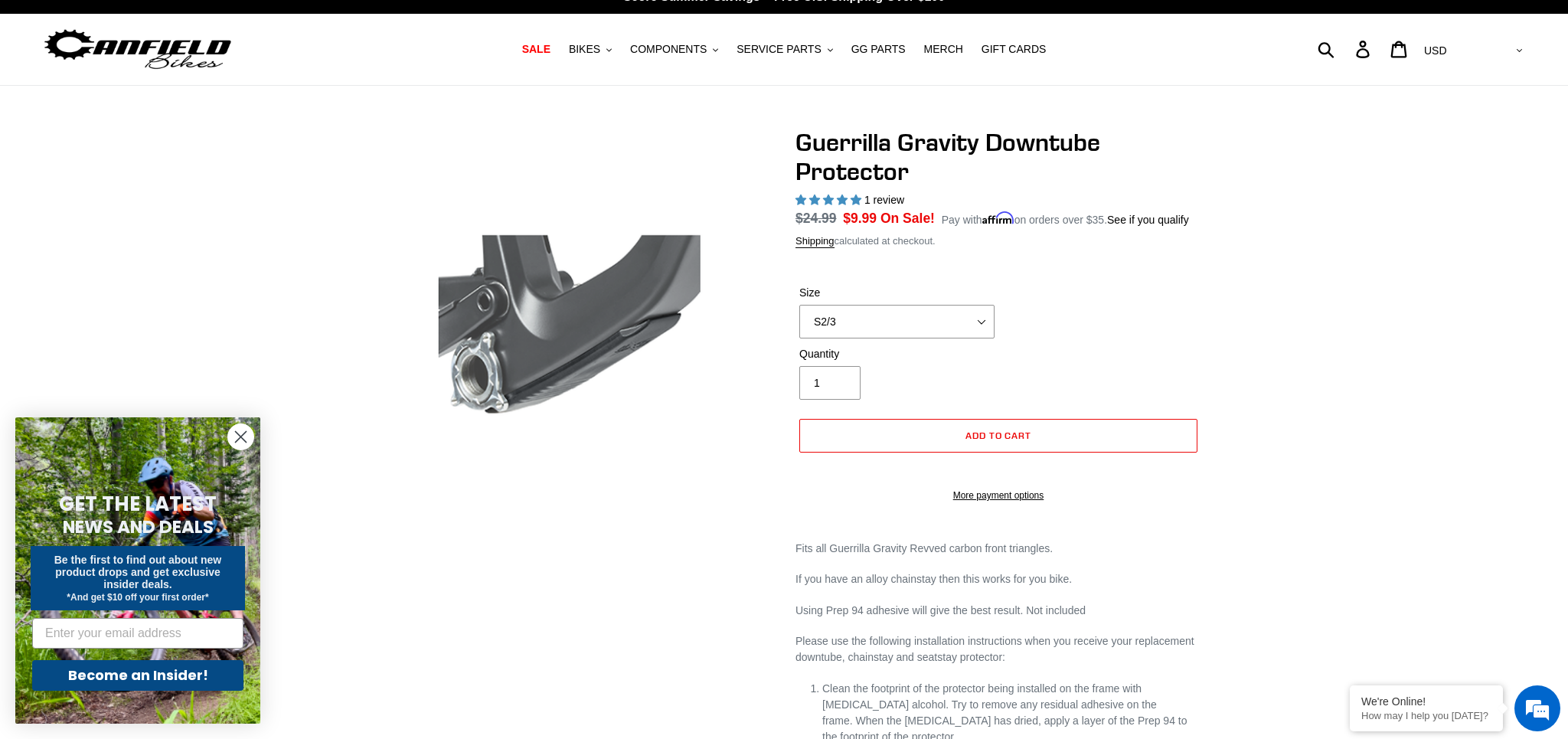
click at [1193, 337] on div "Size S2/3 S4" at bounding box center [998, 316] width 406 height 62
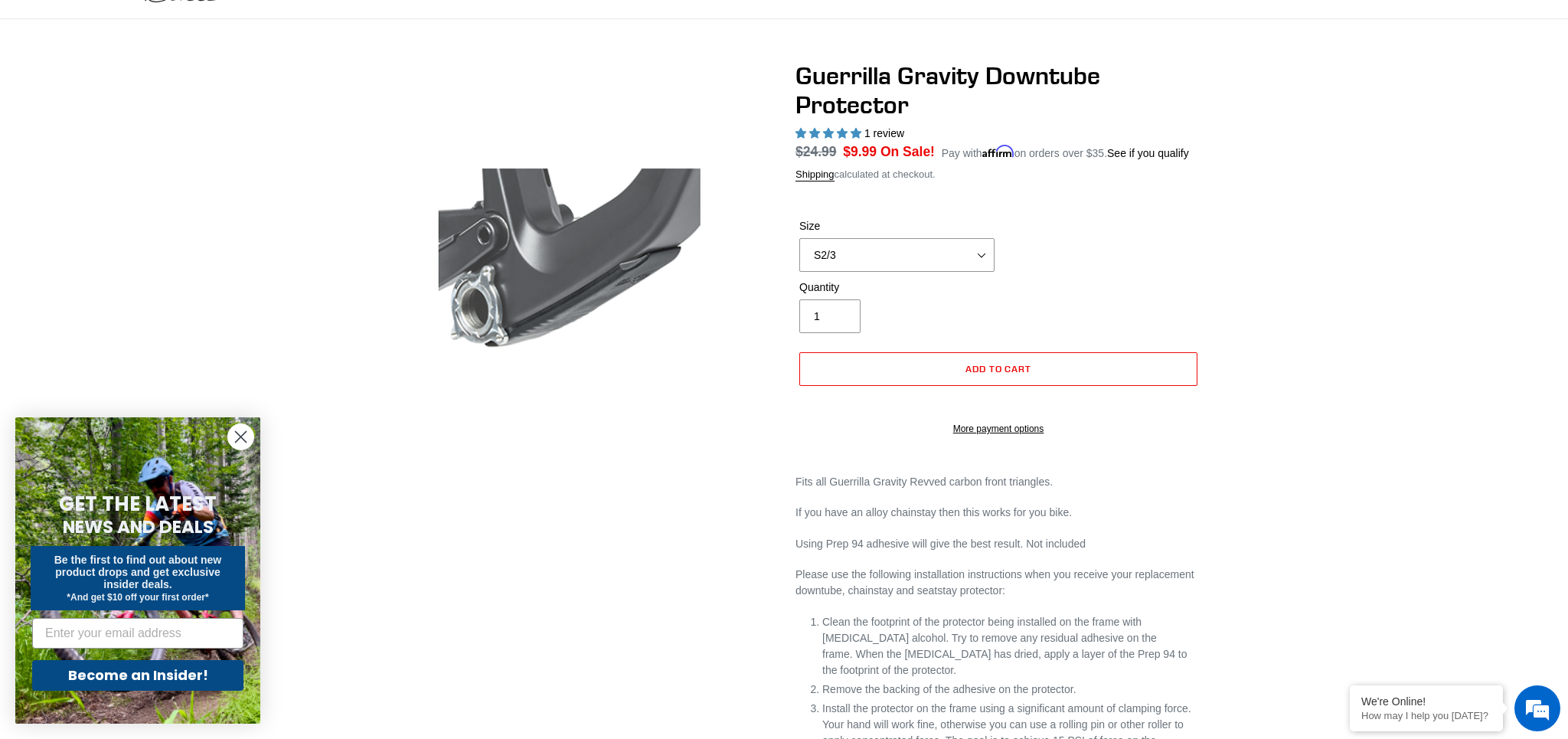
scroll to position [90, 0]
